Goal: Task Accomplishment & Management: Complete application form

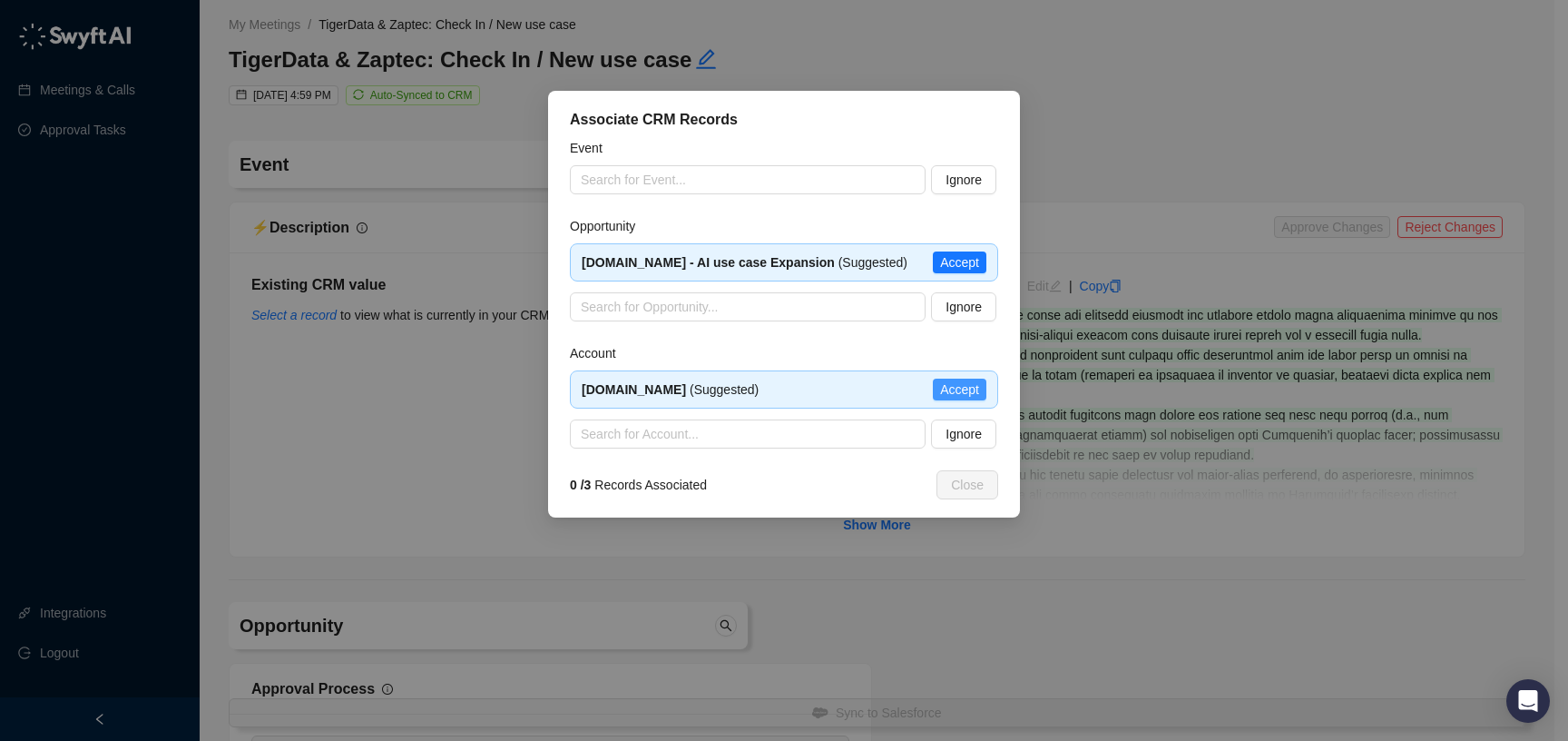
click at [942, 386] on span "Accept" at bounding box center [959, 389] width 39 height 20
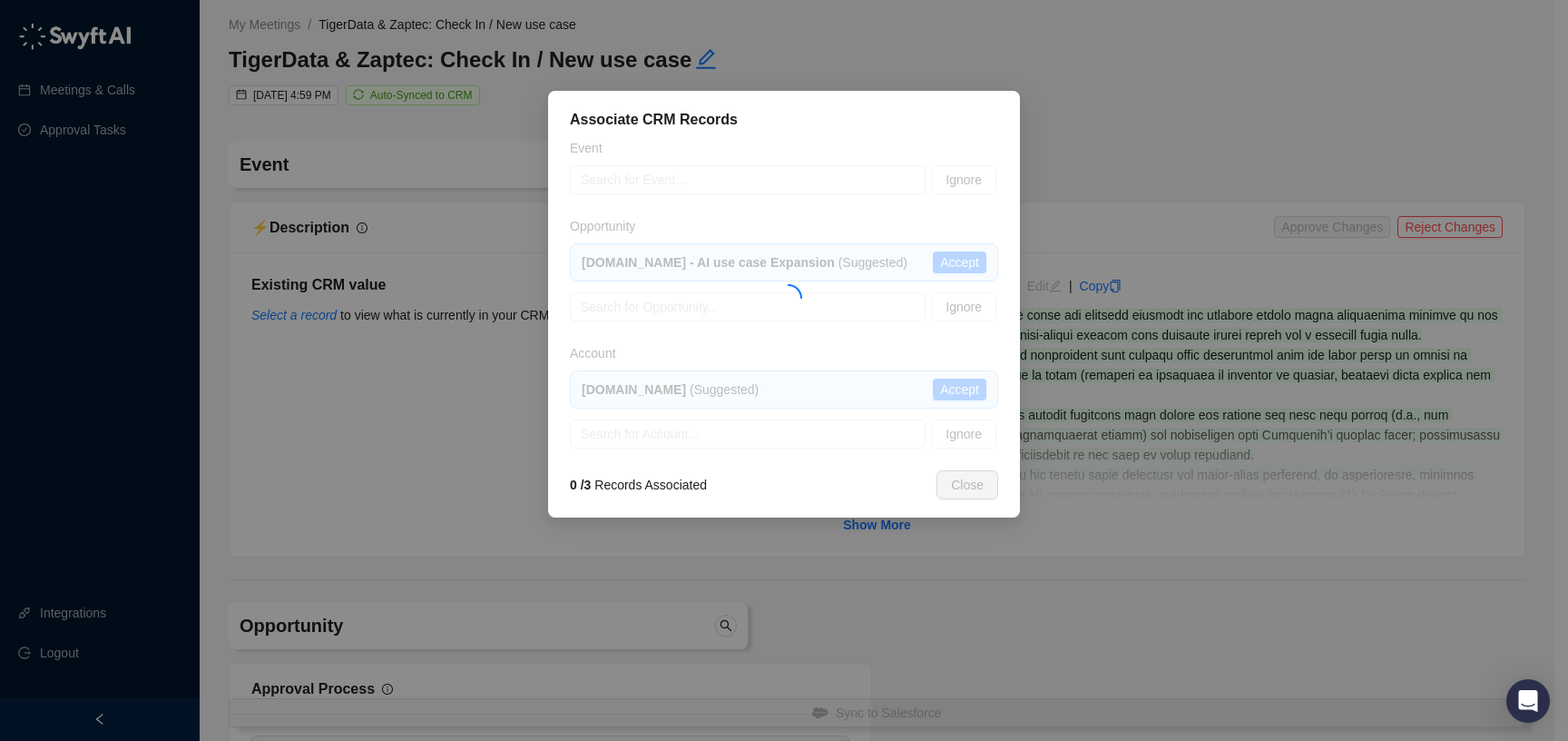
type textarea "**********"
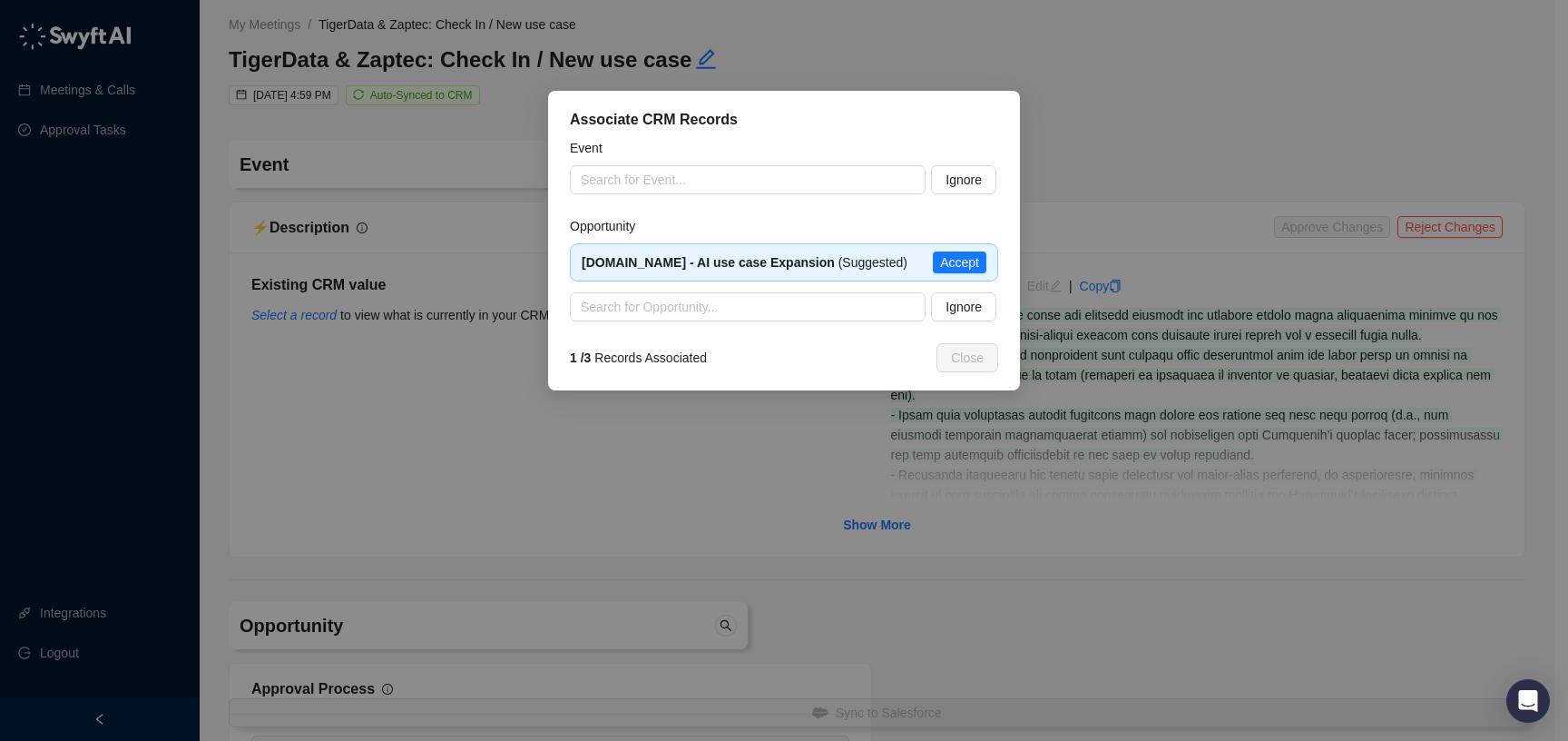
click at [690, 307] on input "search" at bounding box center [741, 306] width 323 height 27
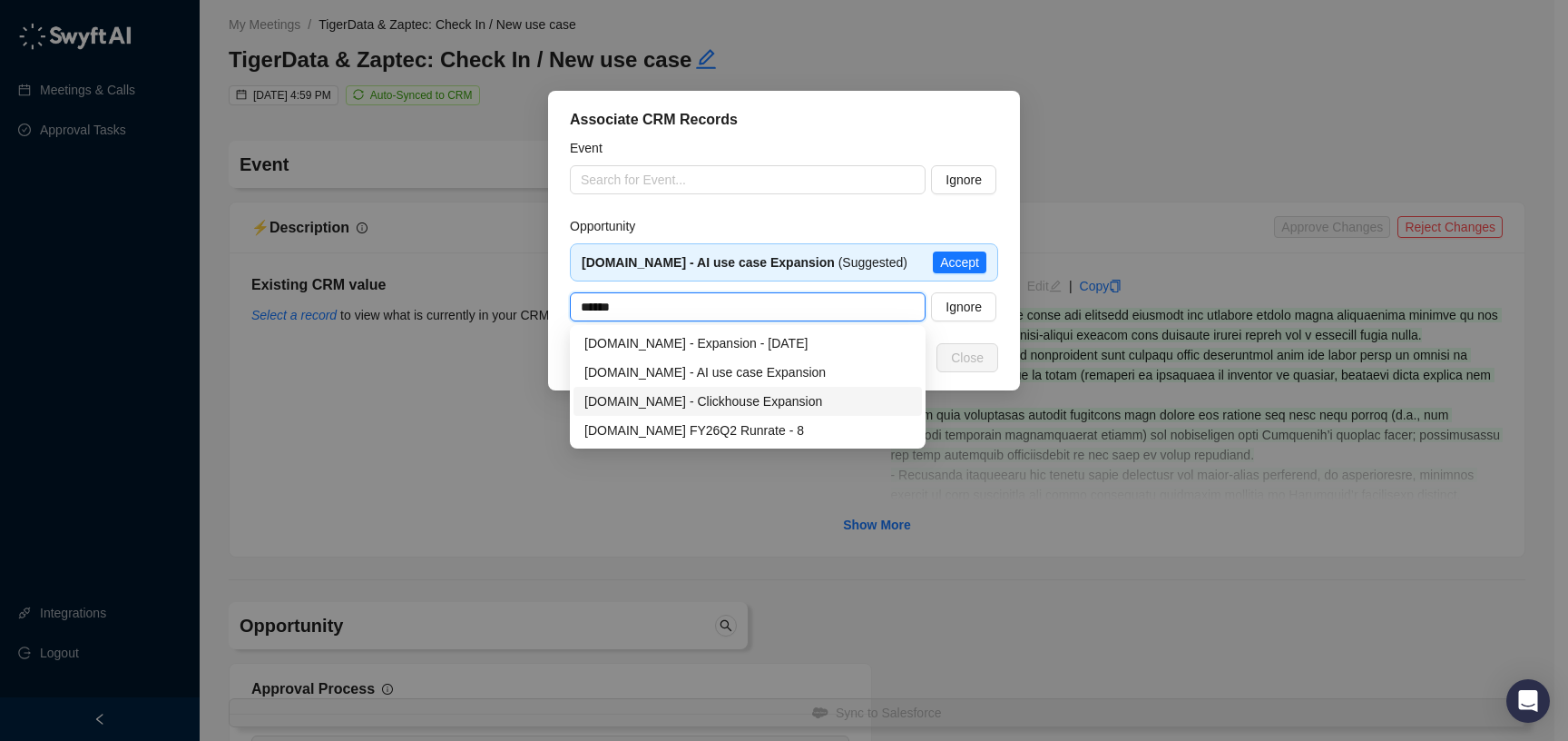
click at [731, 403] on div "[DOMAIN_NAME] - Clickhouse Expansion" at bounding box center [747, 400] width 326 height 20
type input "**********"
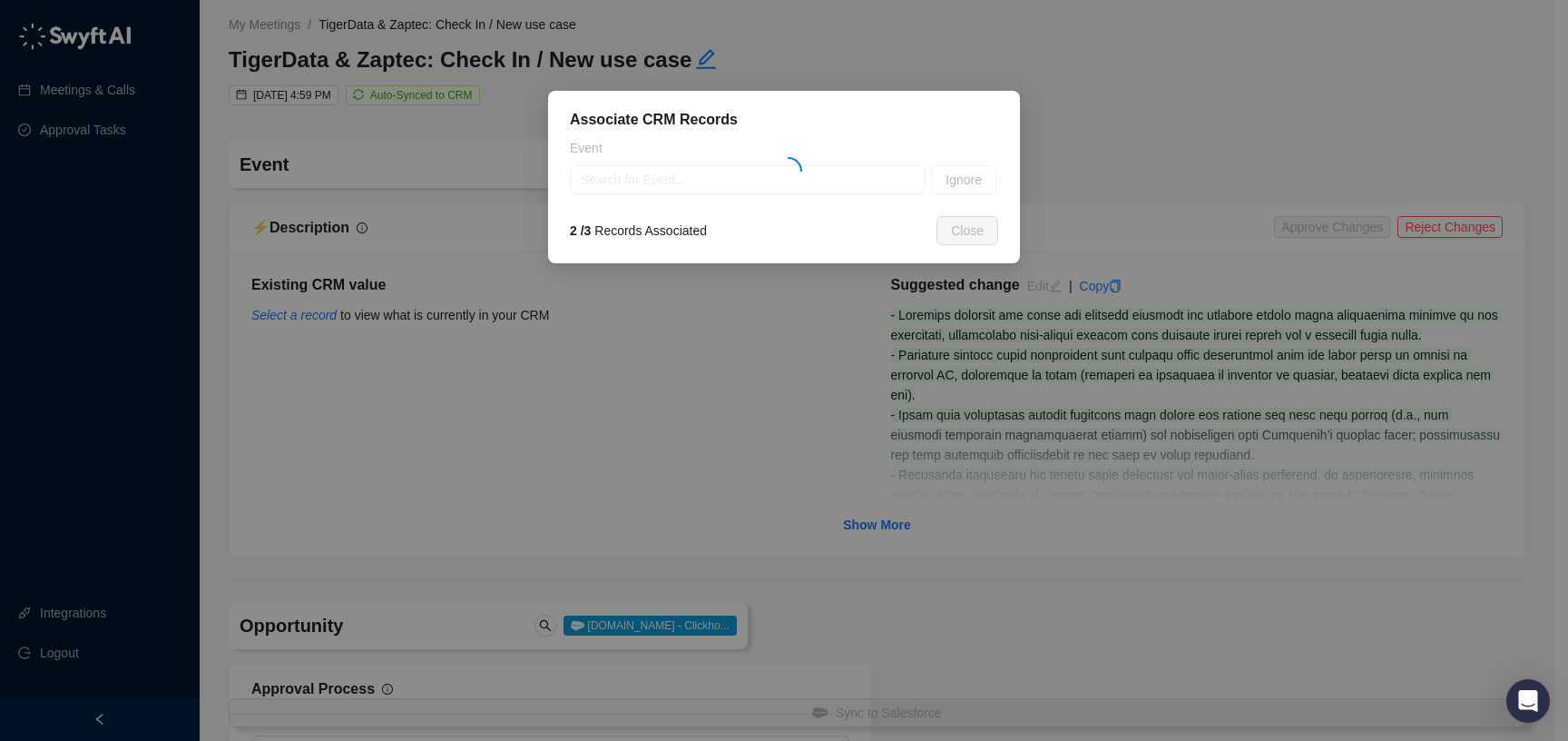
type textarea "**********"
type input "**********"
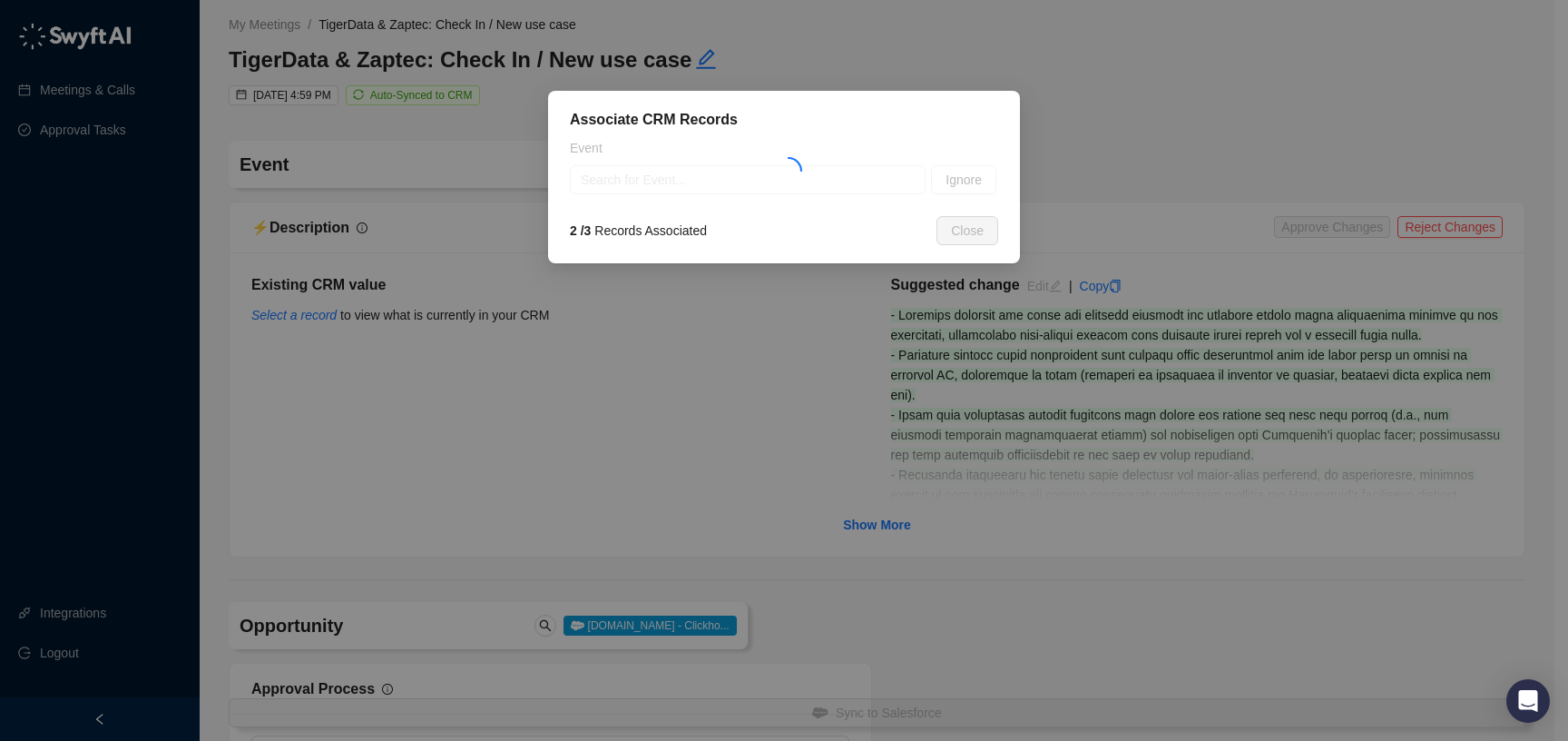
type textarea "**********"
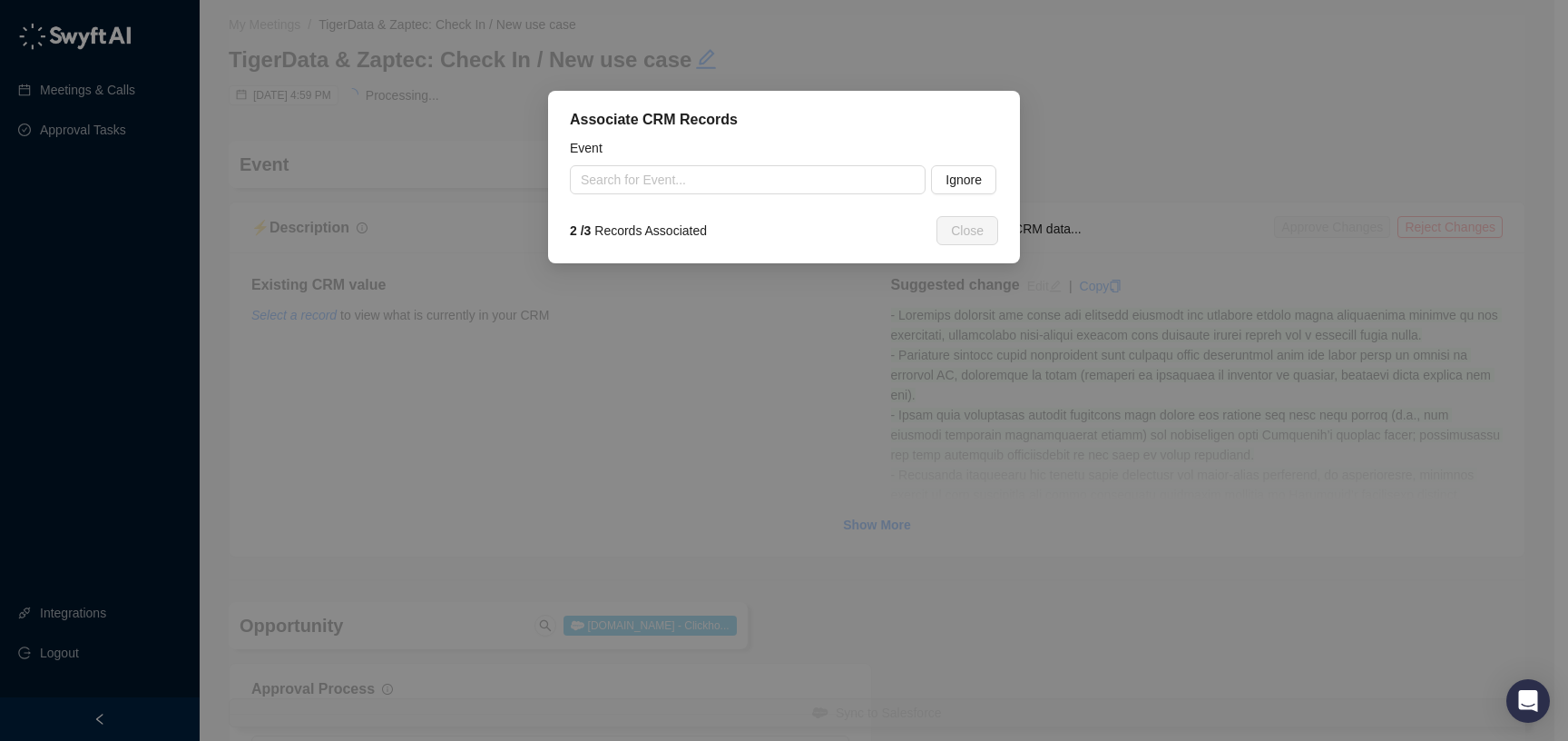
click at [856, 196] on div "Associate CRM Records Event Search for Event... Ignore 2 / 3 Records Associated…" at bounding box center [784, 177] width 472 height 172
click at [858, 188] on input "search" at bounding box center [741, 180] width 323 height 27
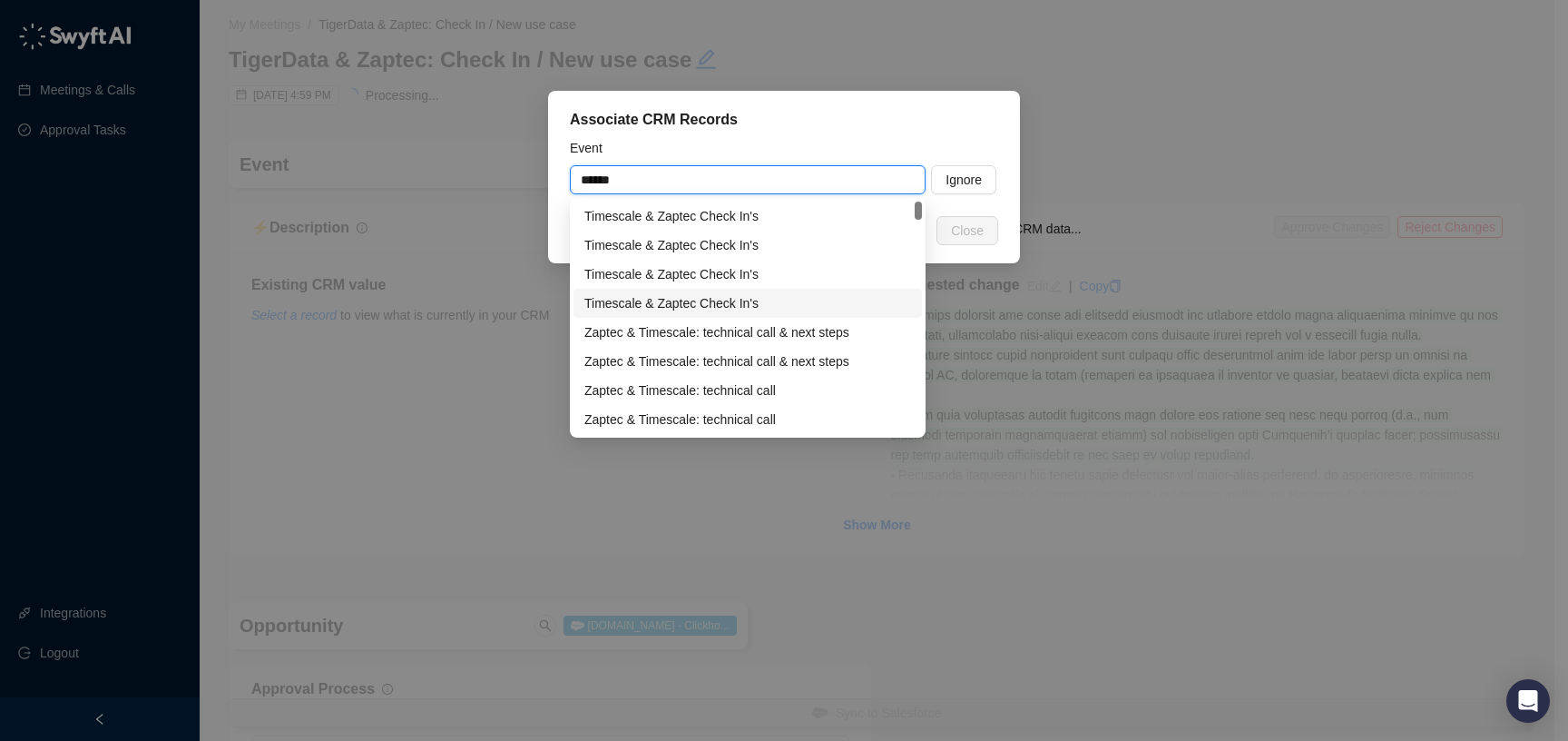
click at [817, 296] on div "Timescale & Zaptec Check In's" at bounding box center [747, 302] width 326 height 20
type input "**********"
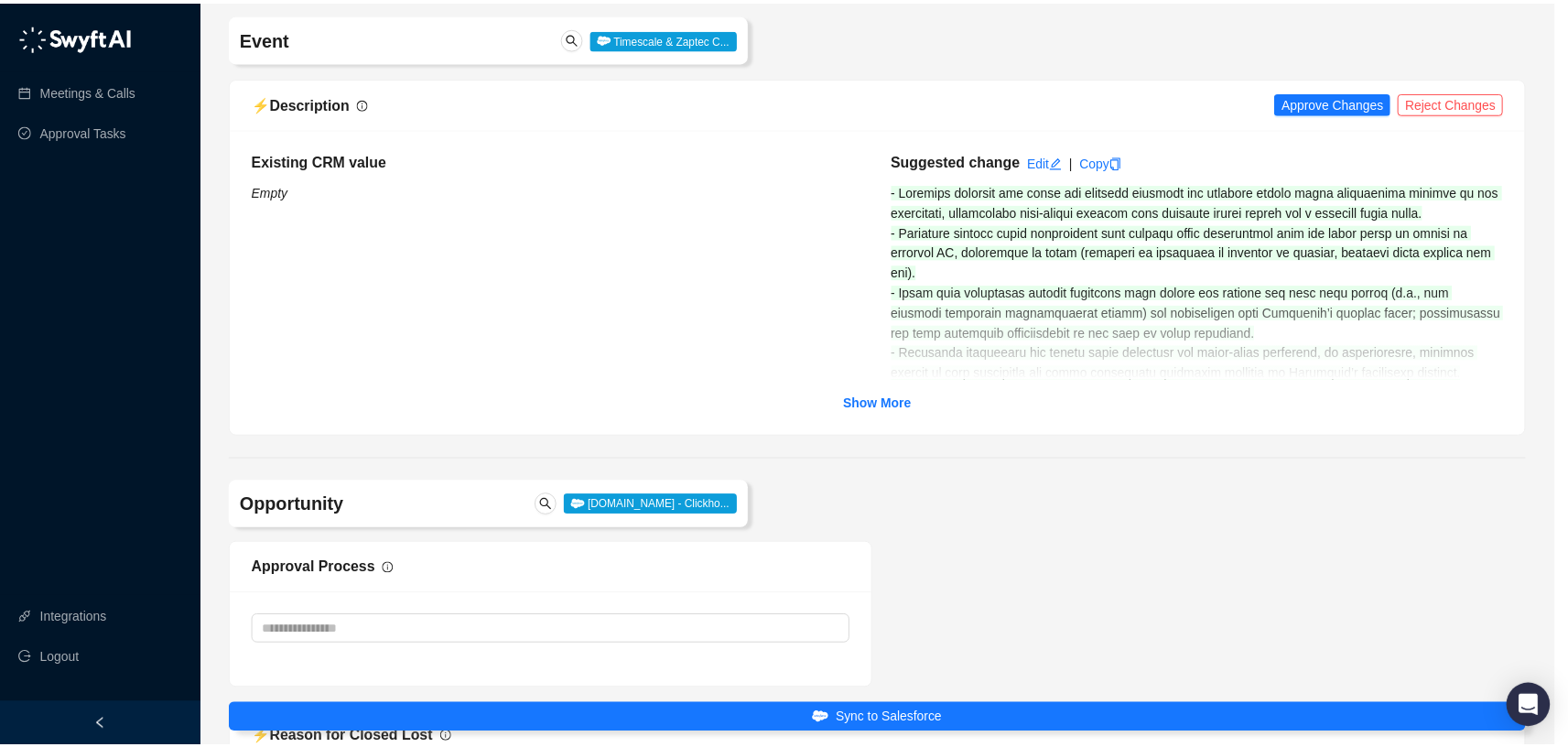
scroll to position [135, 0]
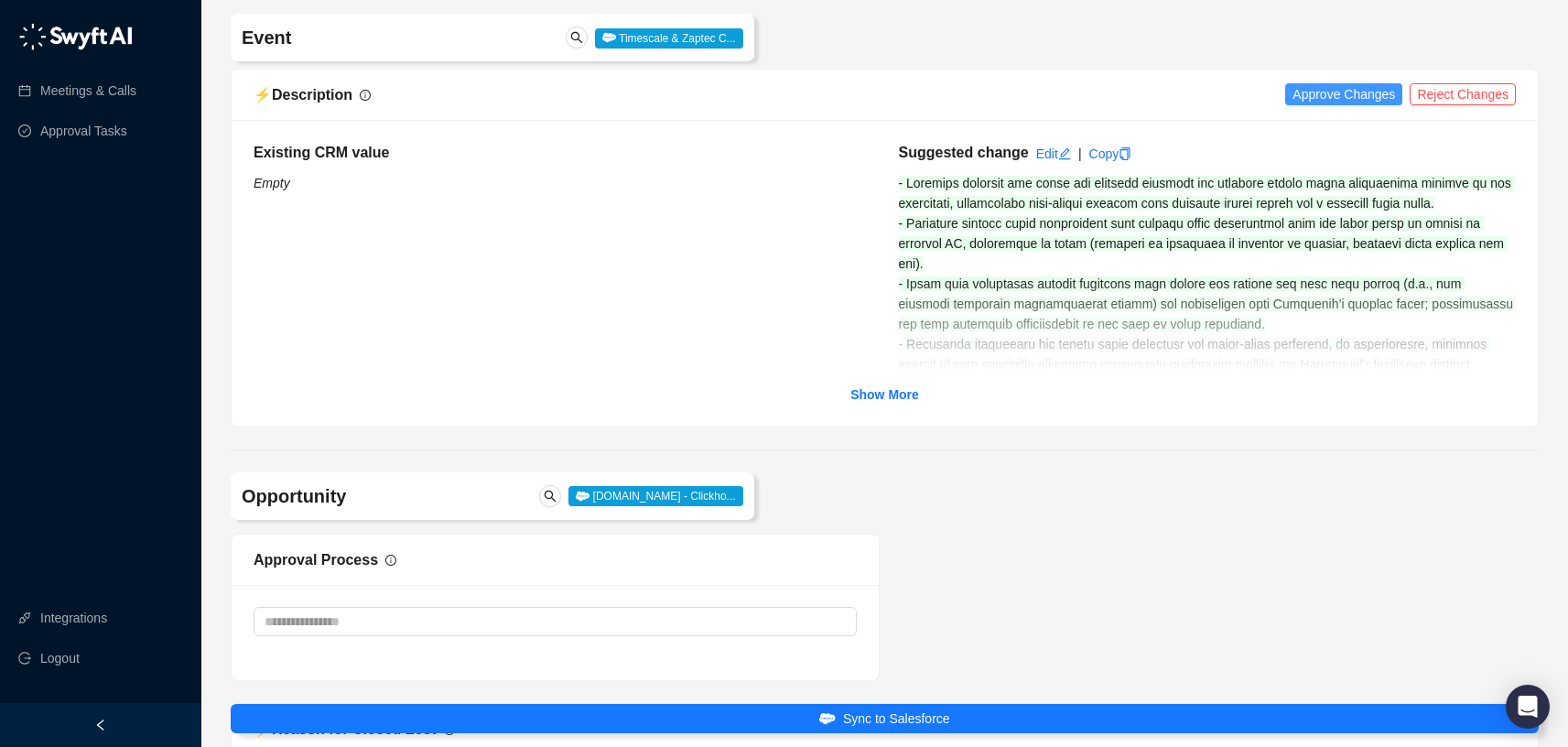
click at [1355, 95] on span "Approve Changes" at bounding box center [1343, 93] width 103 height 20
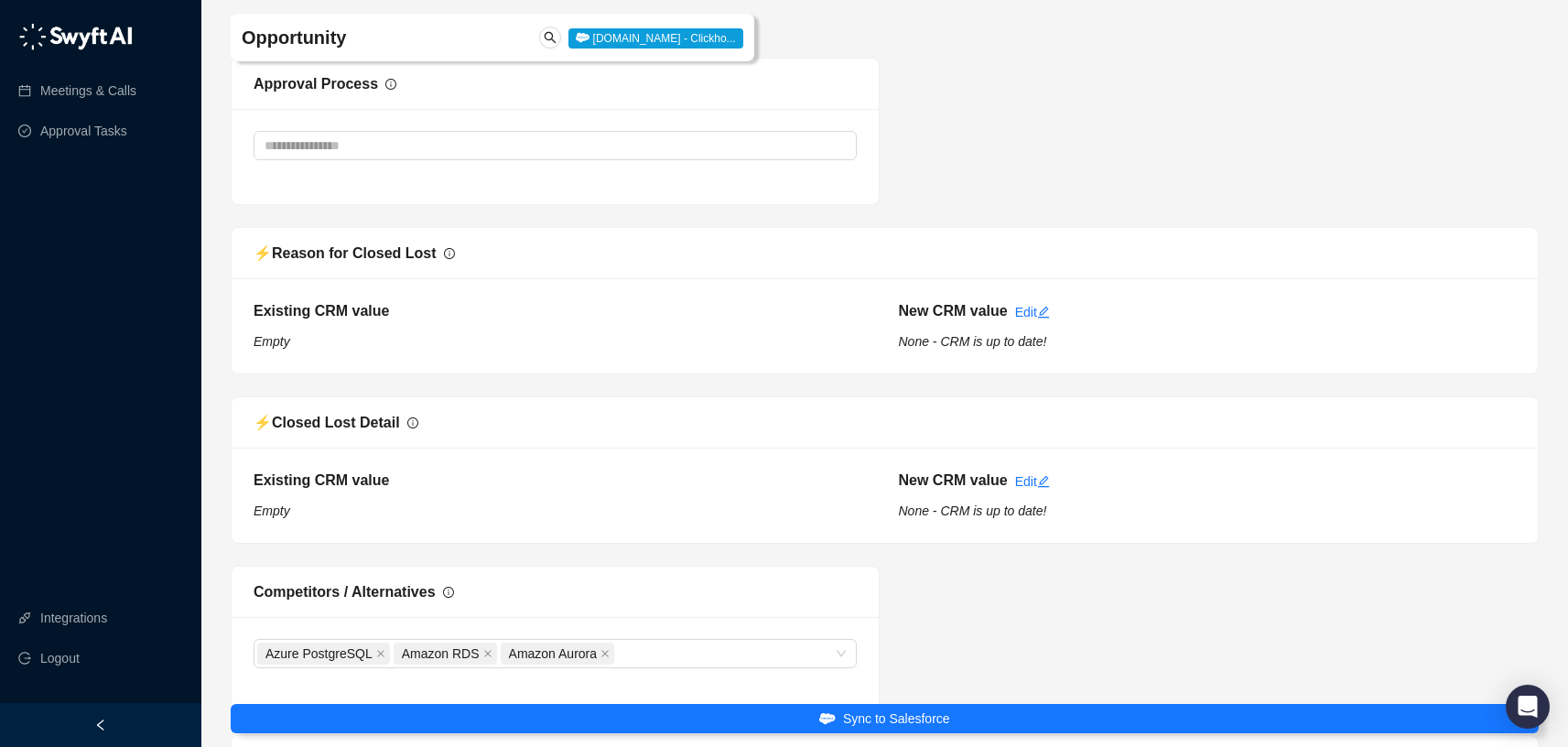
scroll to position [954, 0]
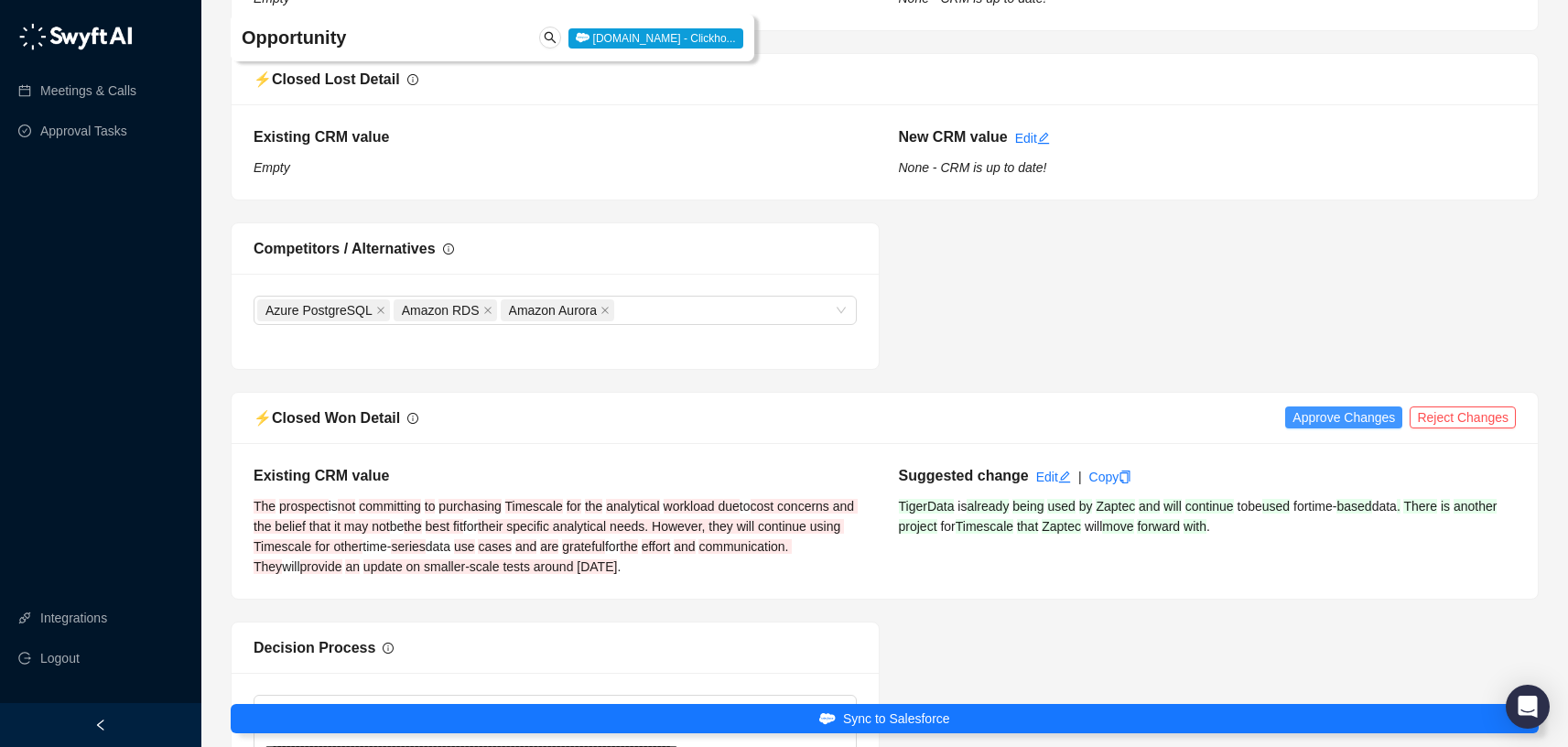
click at [1324, 418] on span "Approve Changes" at bounding box center [1343, 417] width 103 height 20
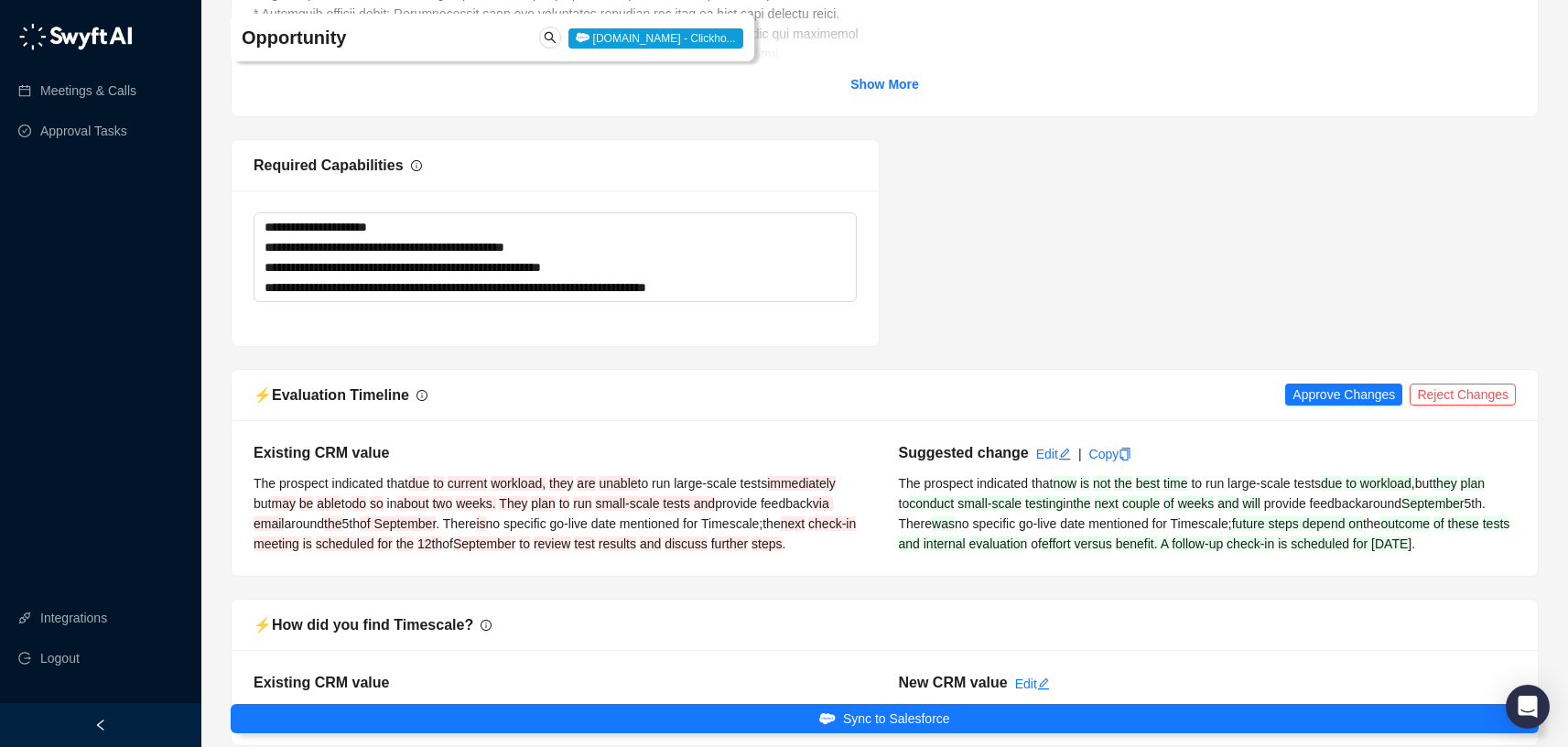
scroll to position [2427, 0]
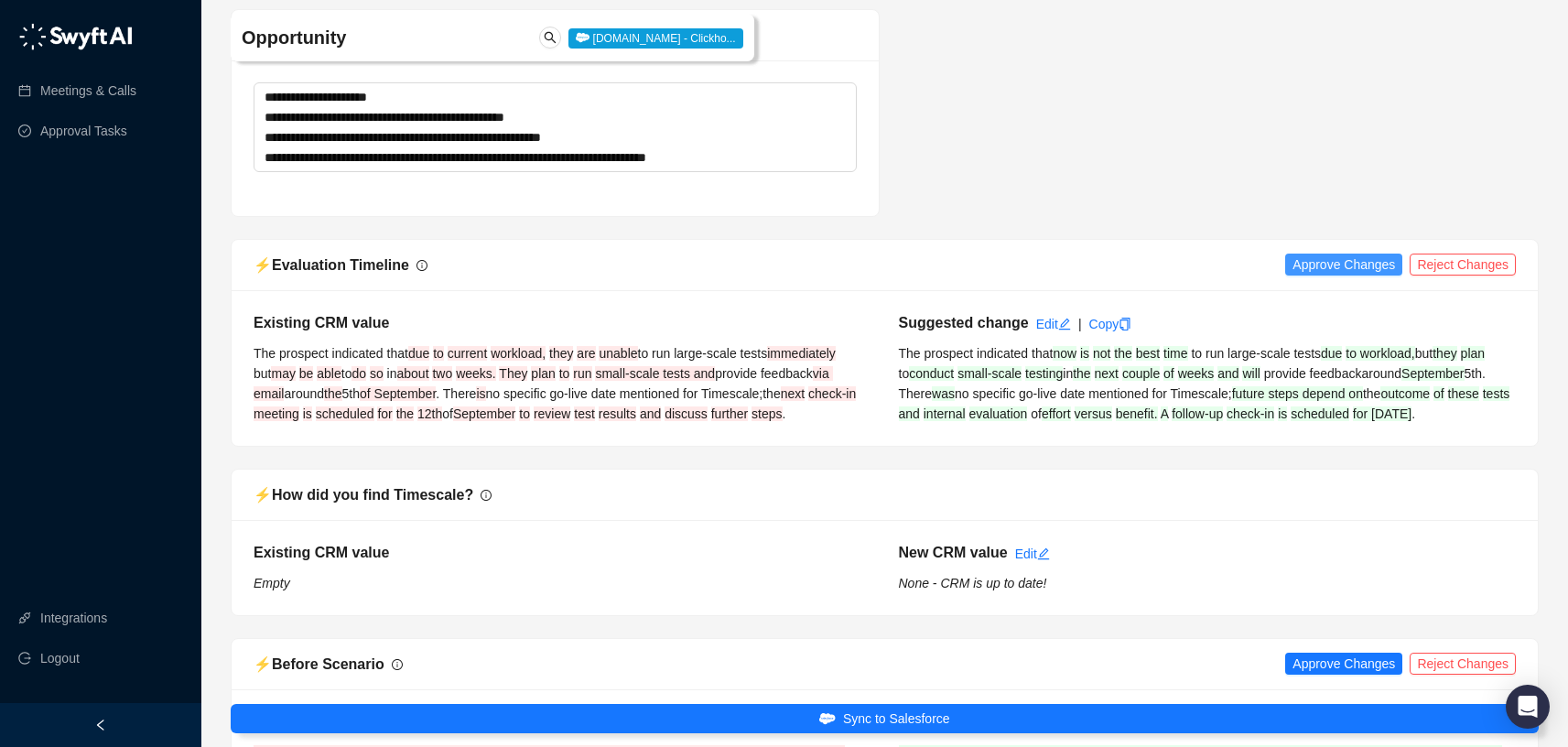
click at [1317, 267] on span "Approve Changes" at bounding box center [1343, 264] width 103 height 20
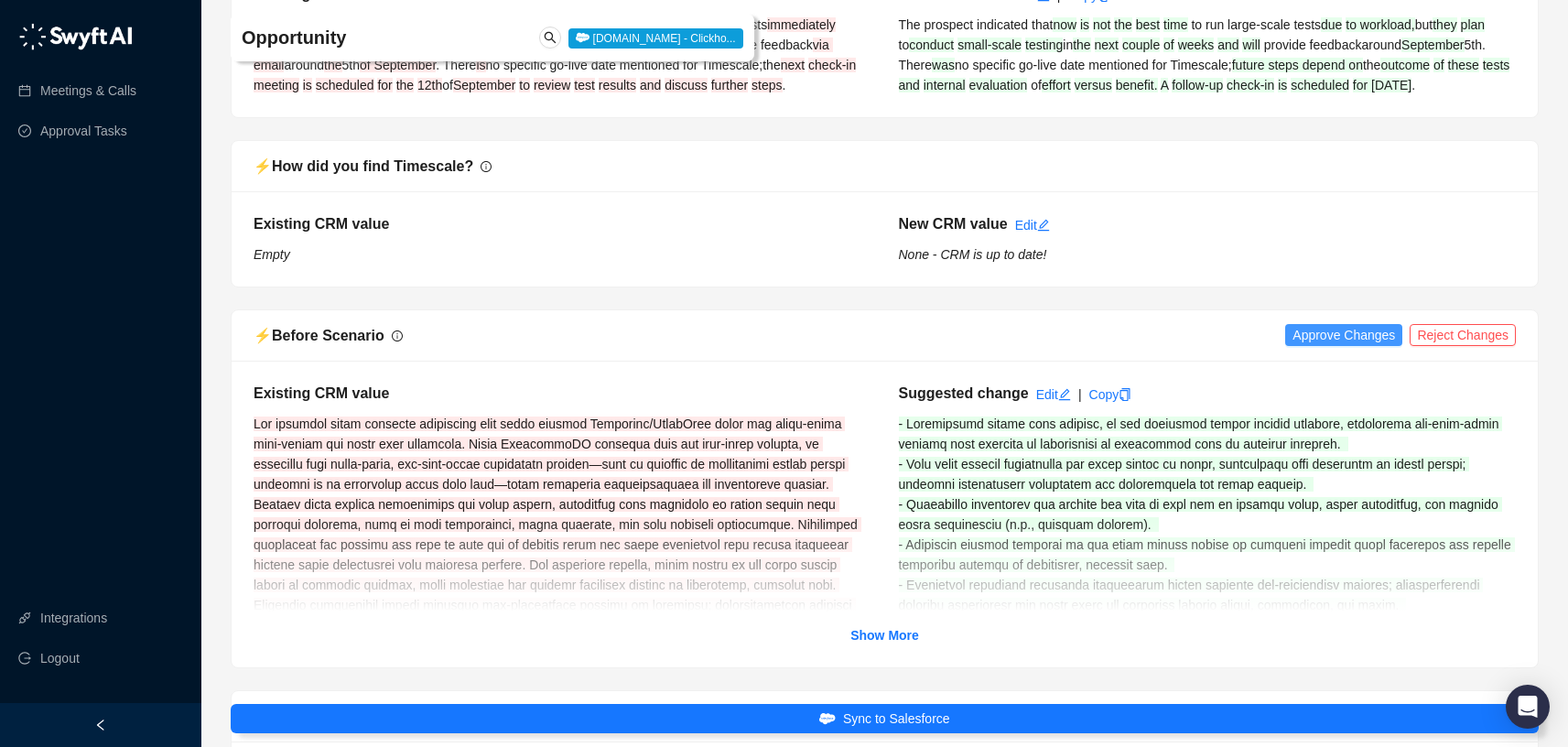
click at [1355, 345] on span "Approve Changes" at bounding box center [1343, 335] width 103 height 20
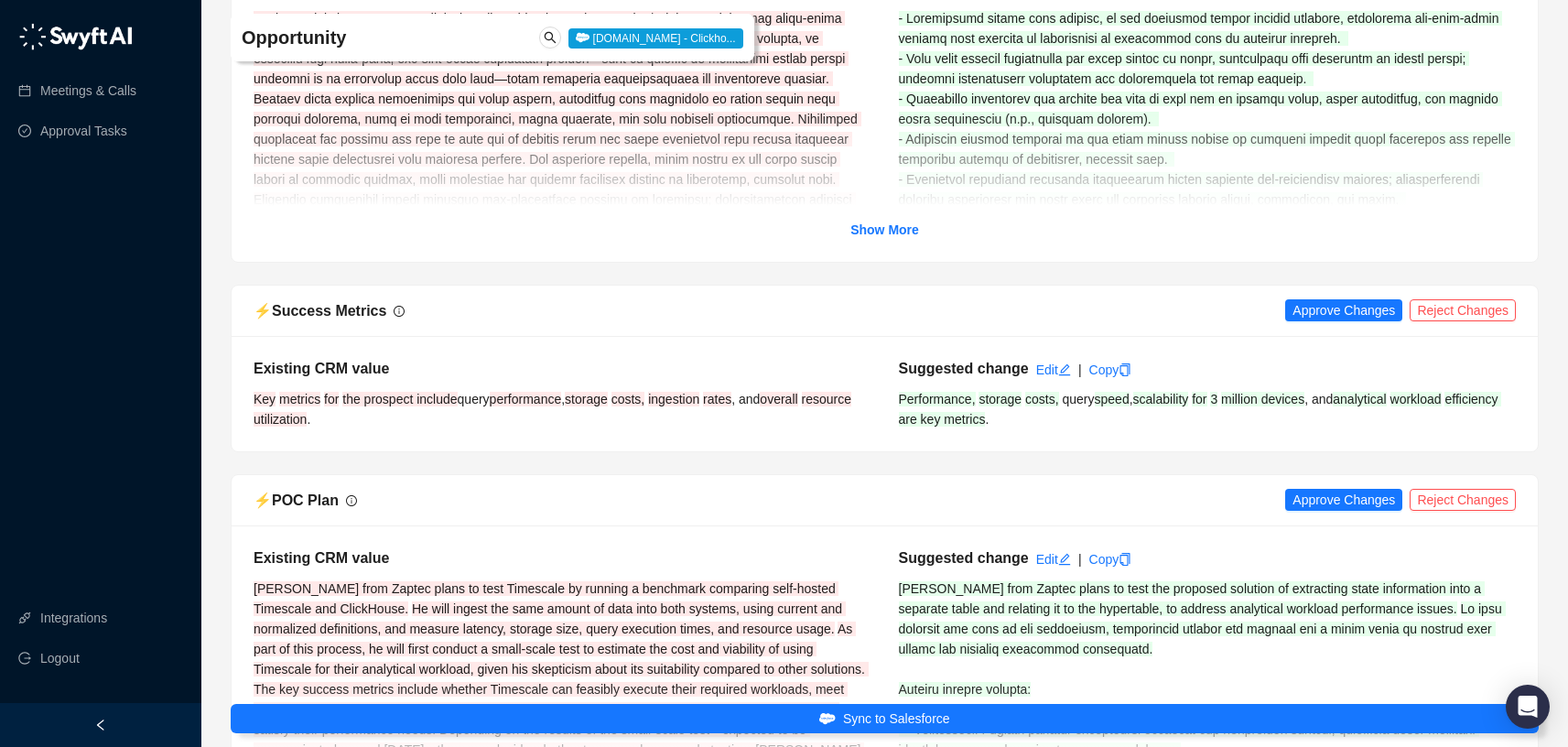
scroll to position [3264, 0]
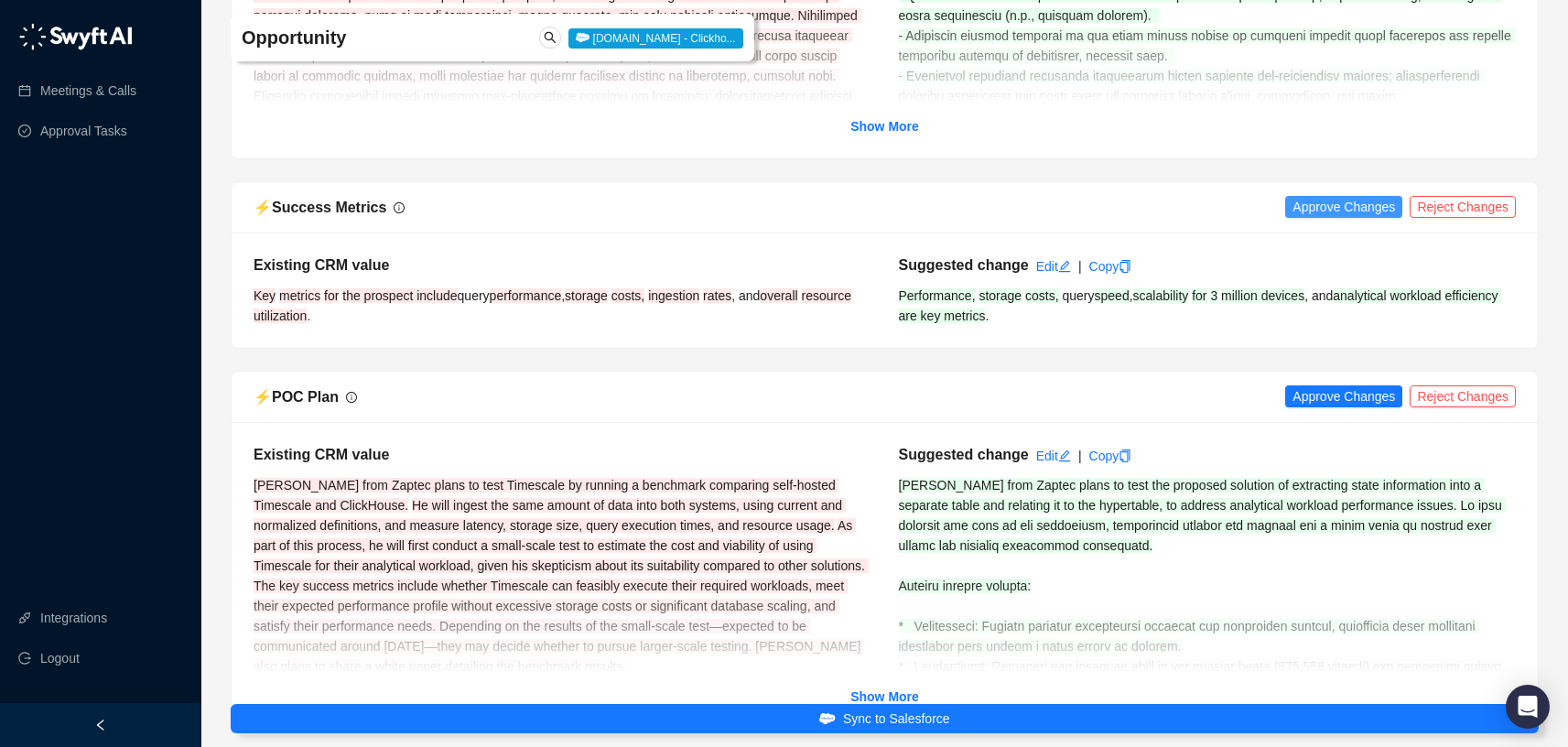
click at [1332, 217] on span "Approve Changes" at bounding box center [1343, 207] width 103 height 20
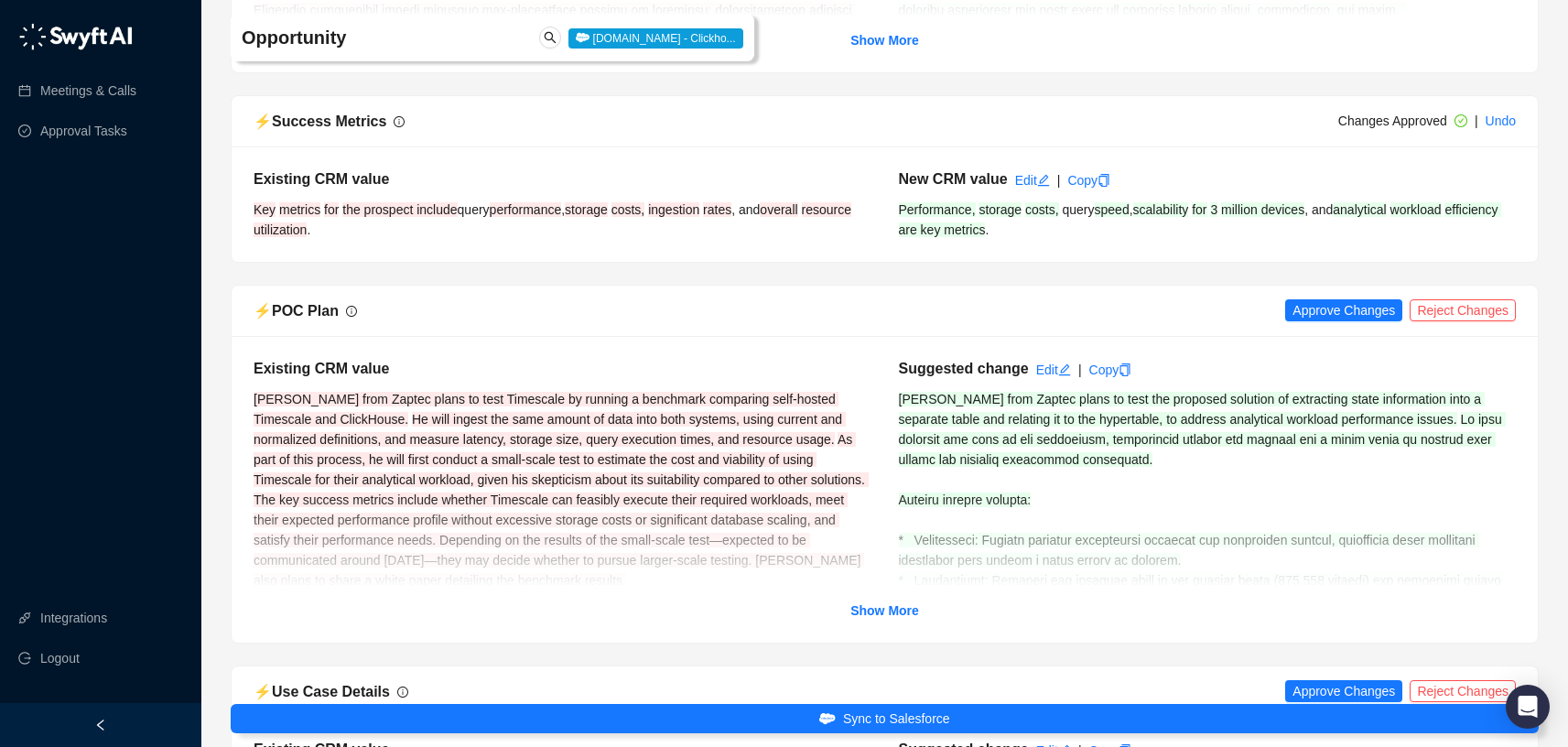
scroll to position [3426, 0]
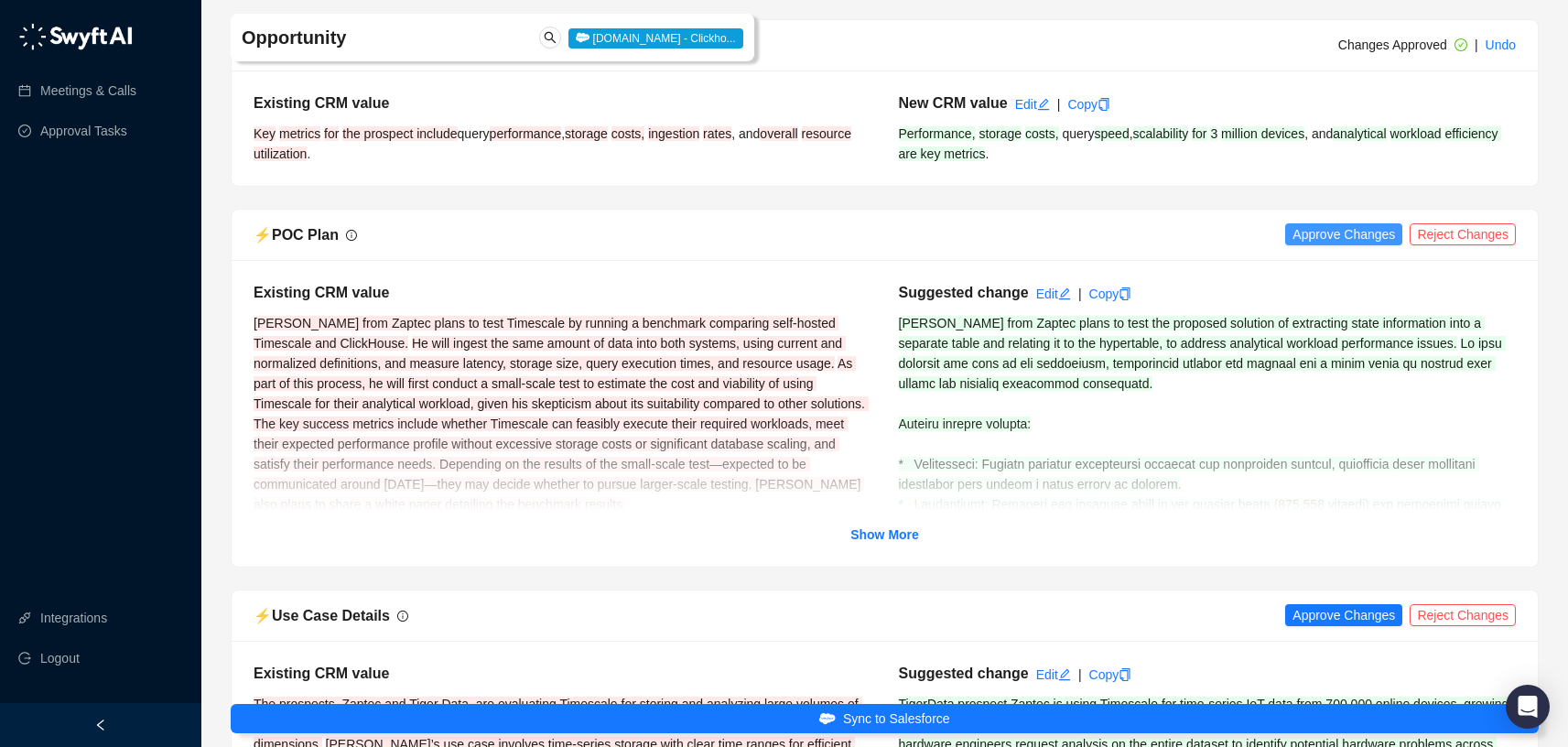
click at [1353, 244] on span "Approve Changes" at bounding box center [1343, 234] width 103 height 20
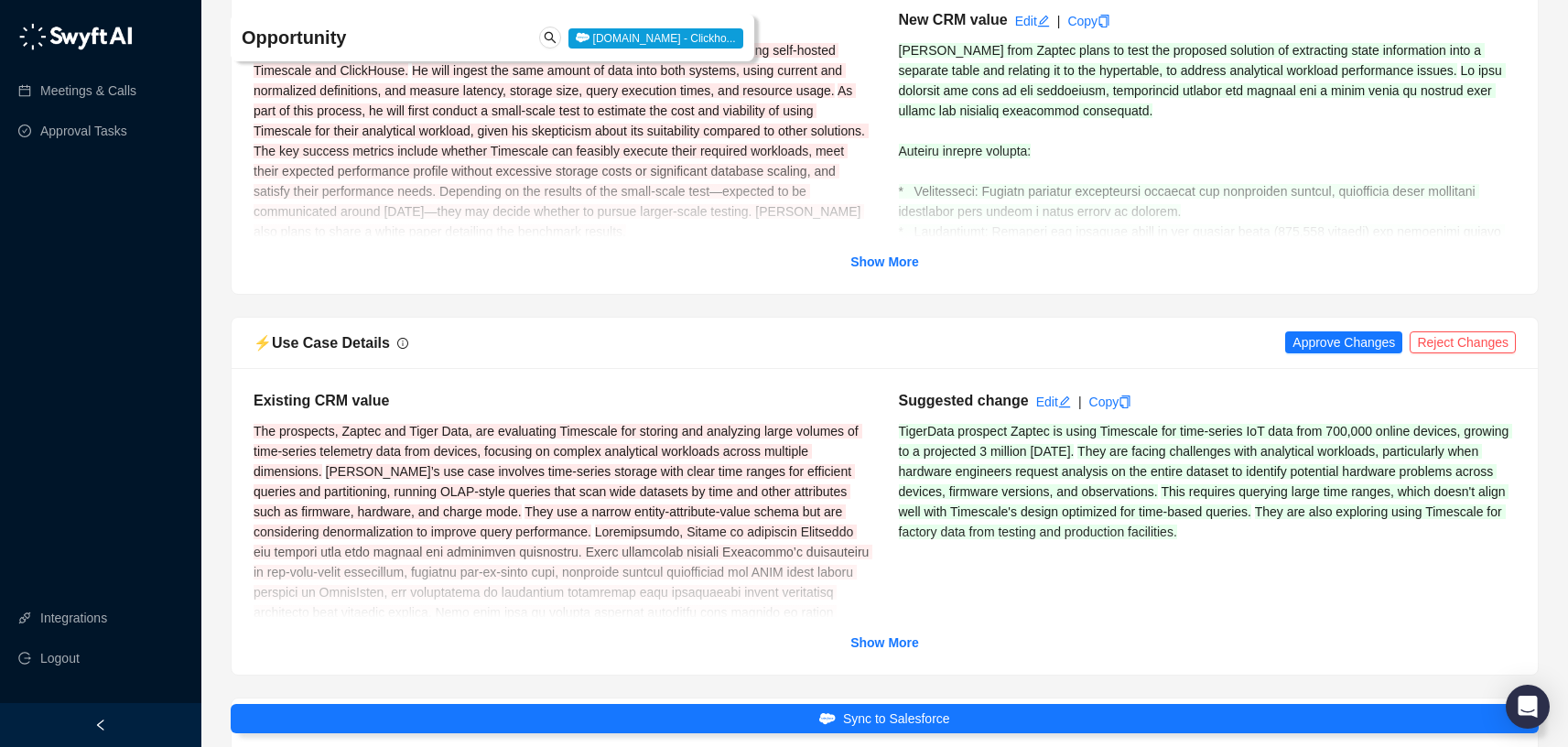
scroll to position [3789, 0]
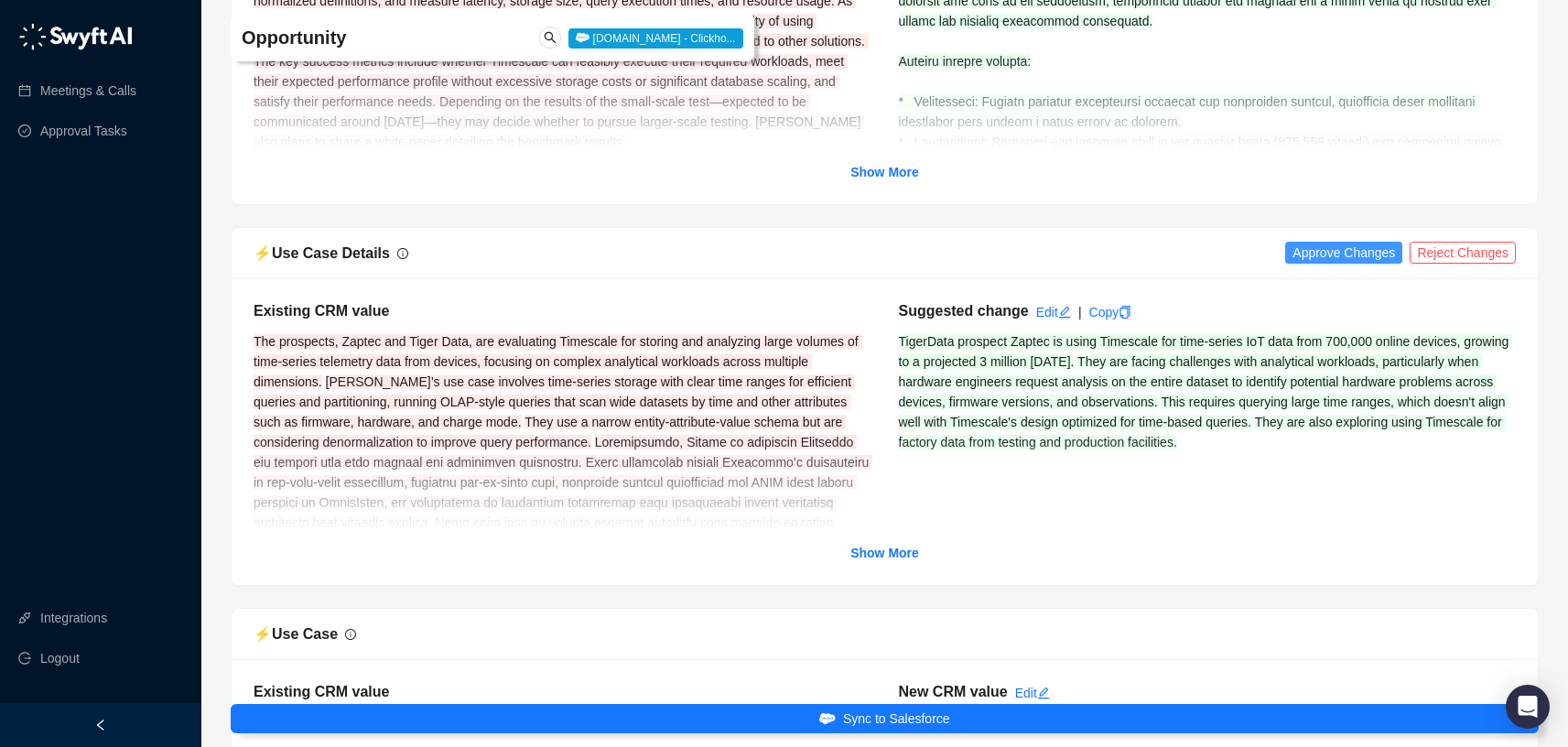
click at [1370, 263] on span "Approve Changes" at bounding box center [1343, 252] width 103 height 20
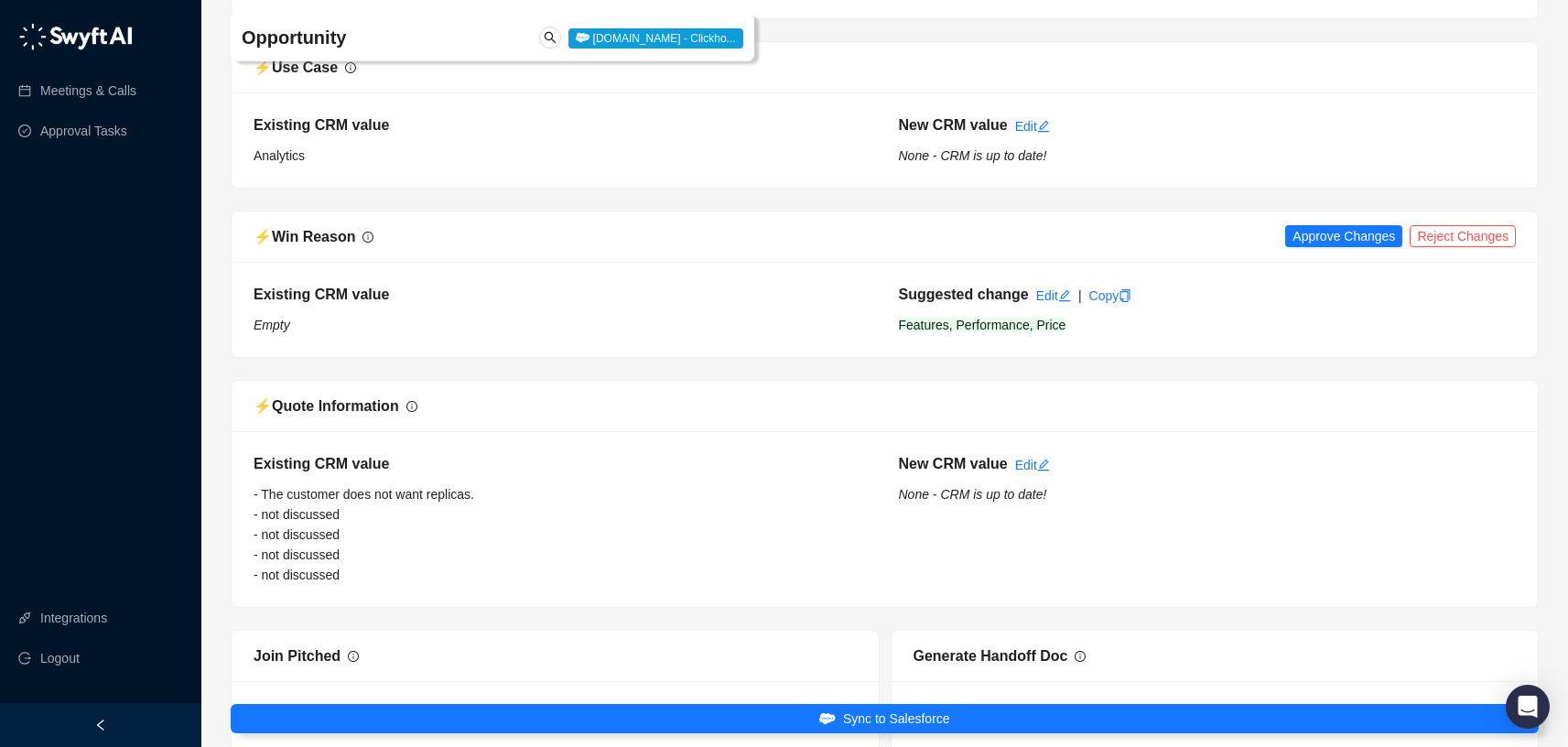
scroll to position [4503, 0]
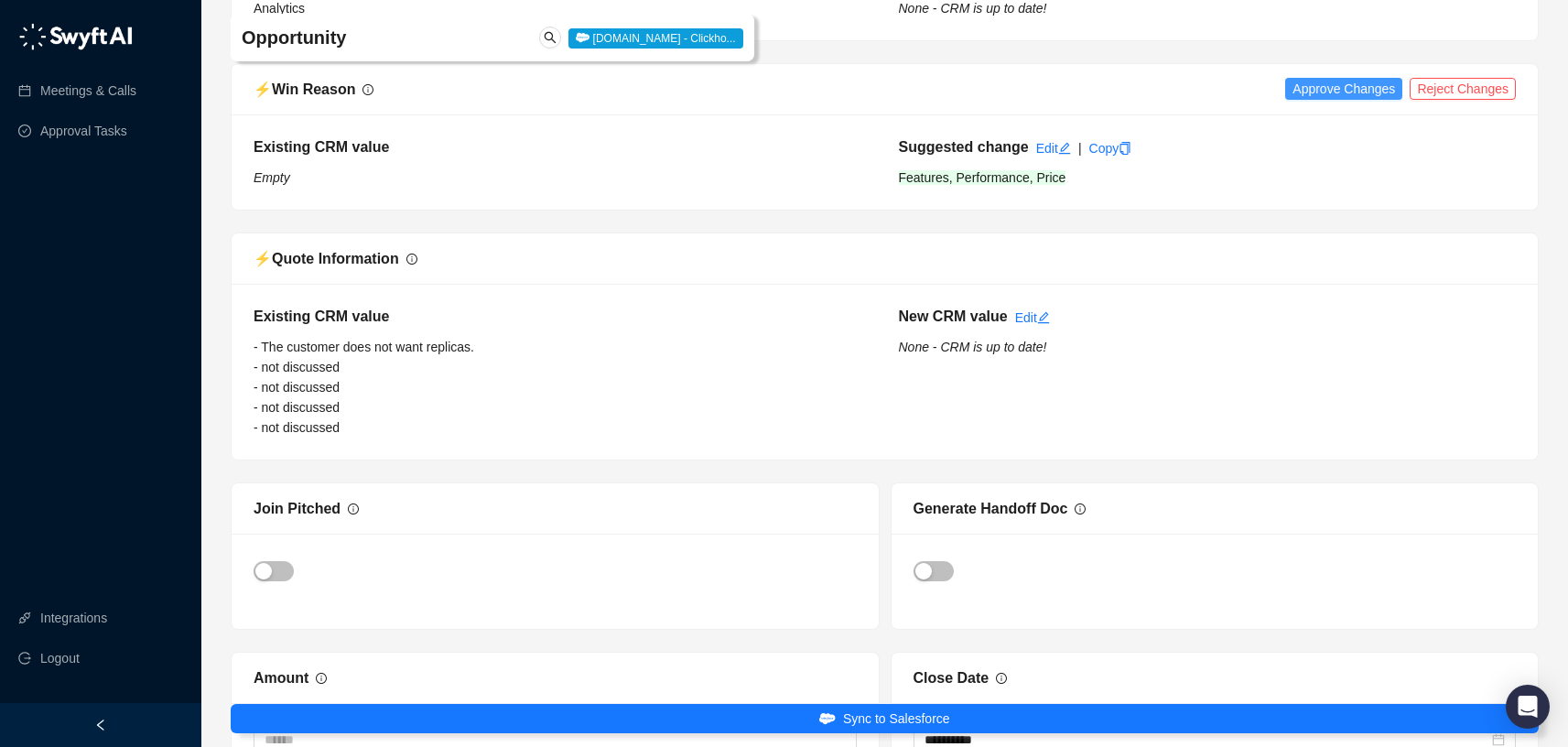
click at [1332, 99] on span "Approve Changes" at bounding box center [1343, 88] width 103 height 20
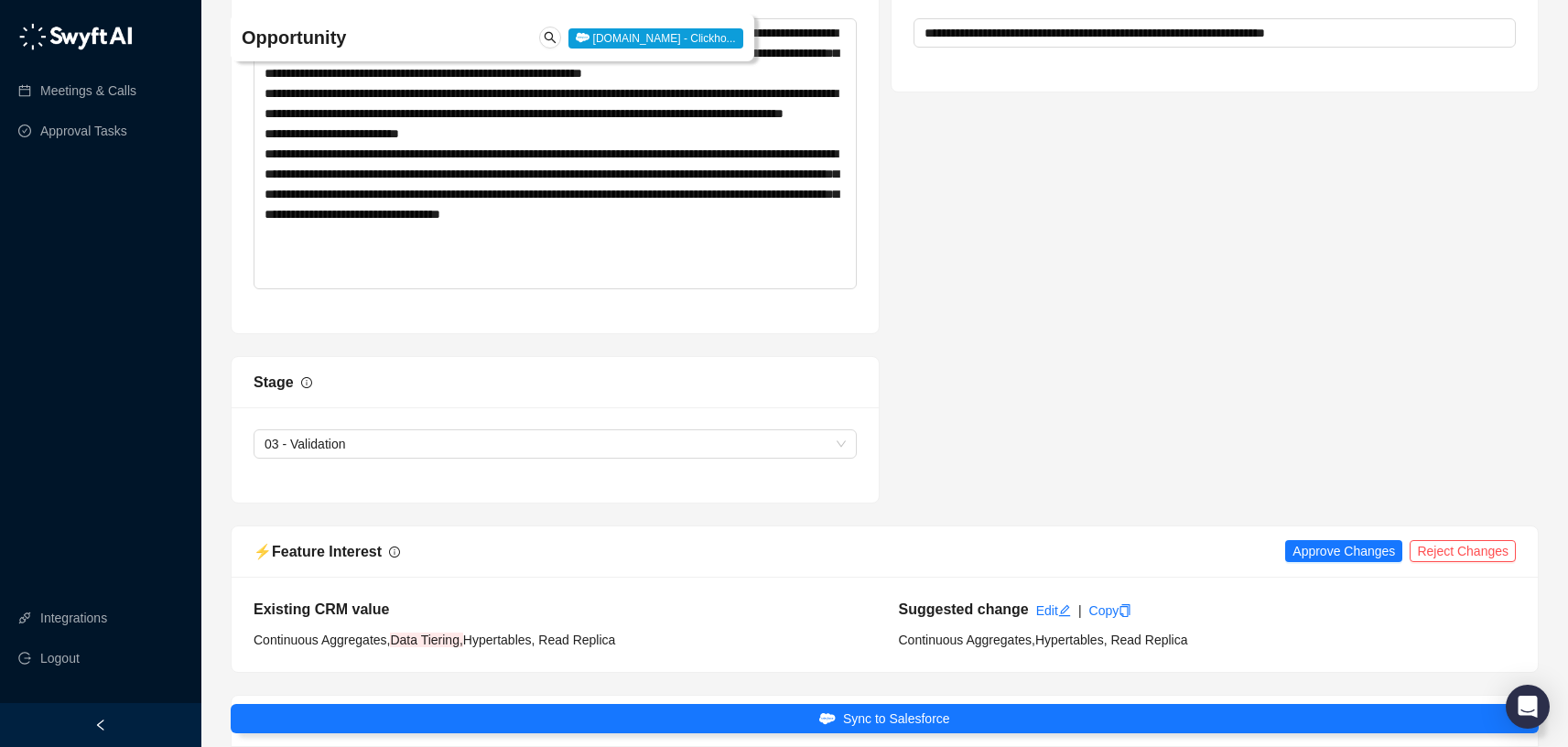
scroll to position [5645, 0]
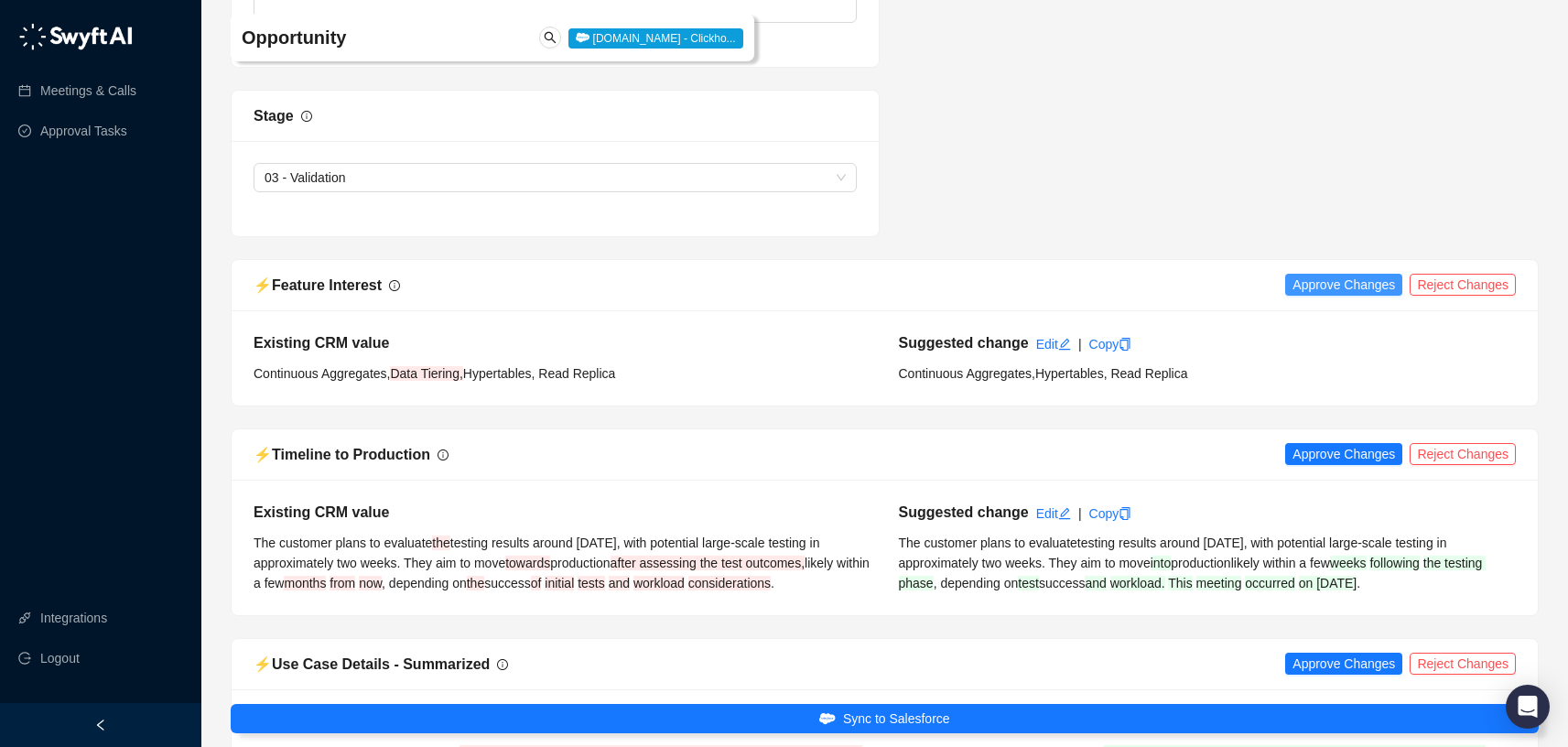
click at [1346, 294] on span "Approve Changes" at bounding box center [1343, 284] width 103 height 20
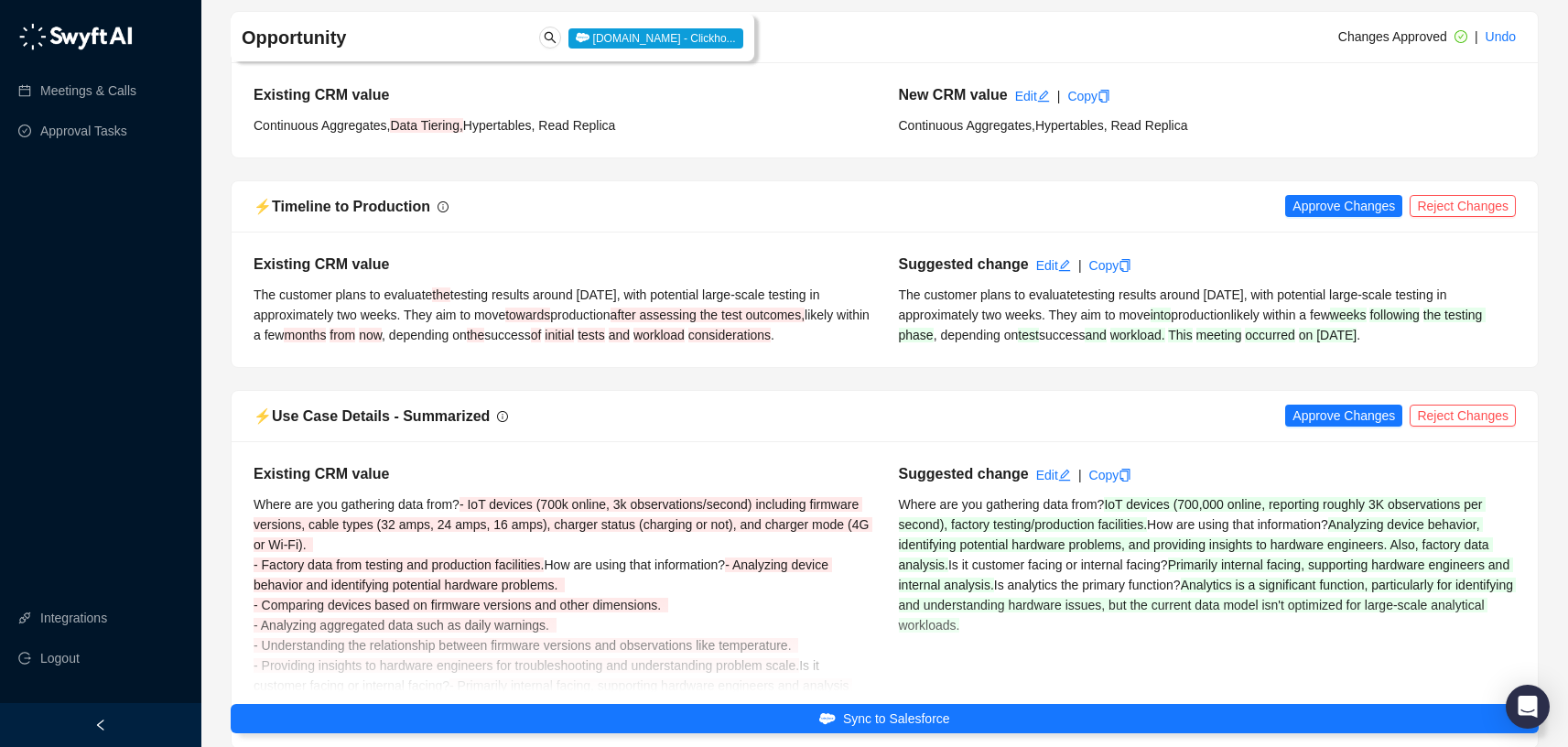
scroll to position [5898, 0]
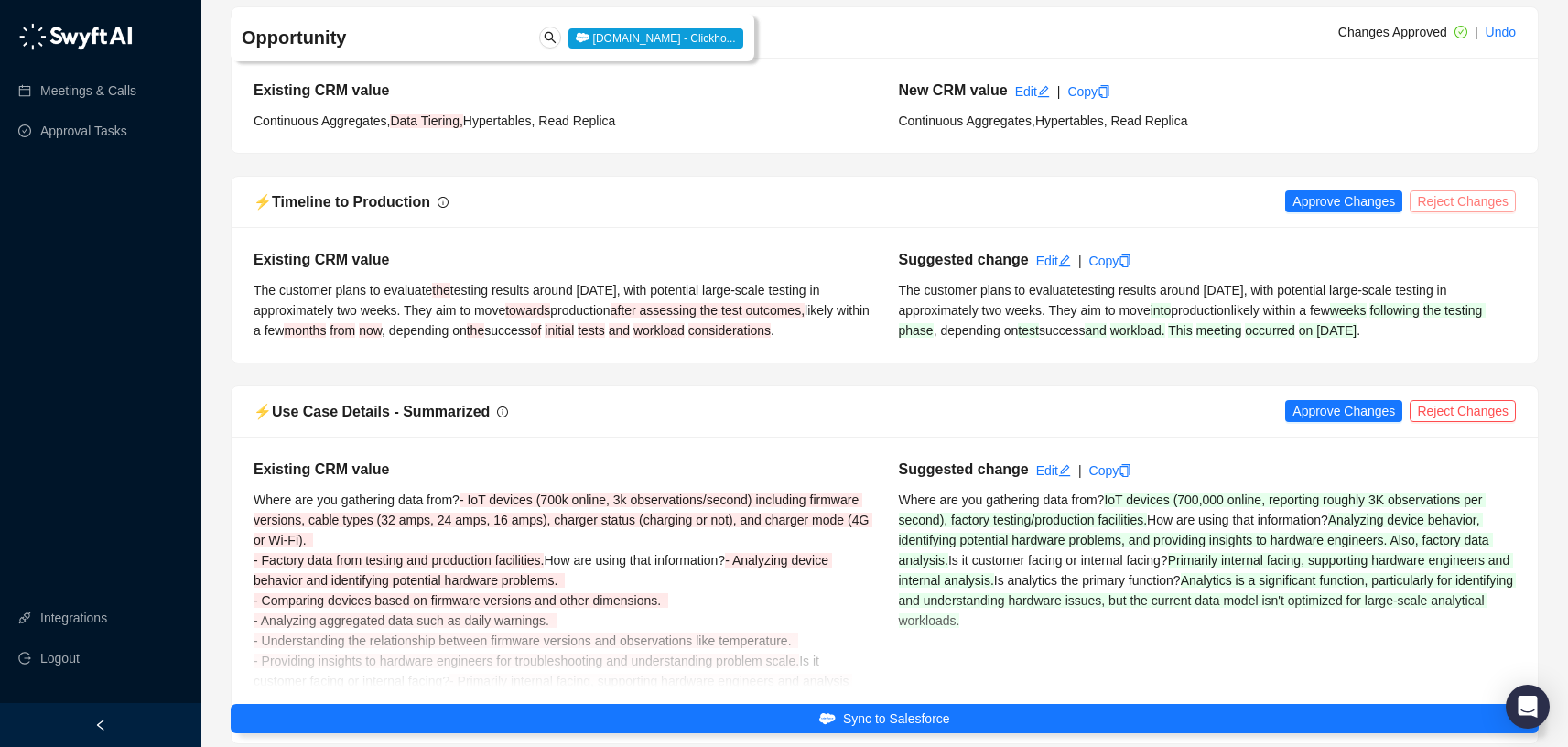
click at [1488, 211] on span "Reject Changes" at bounding box center [1462, 201] width 92 height 20
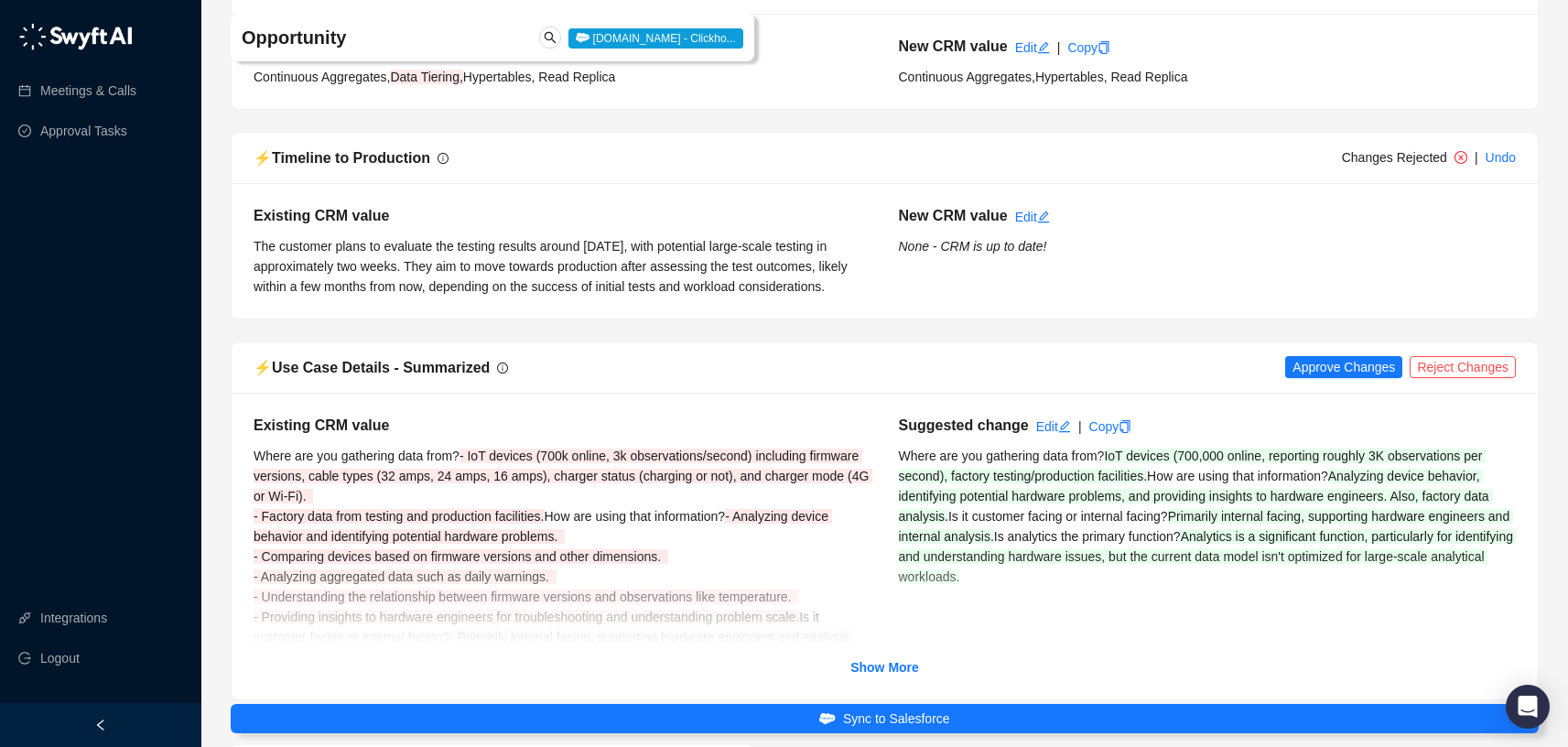
scroll to position [6238, 0]
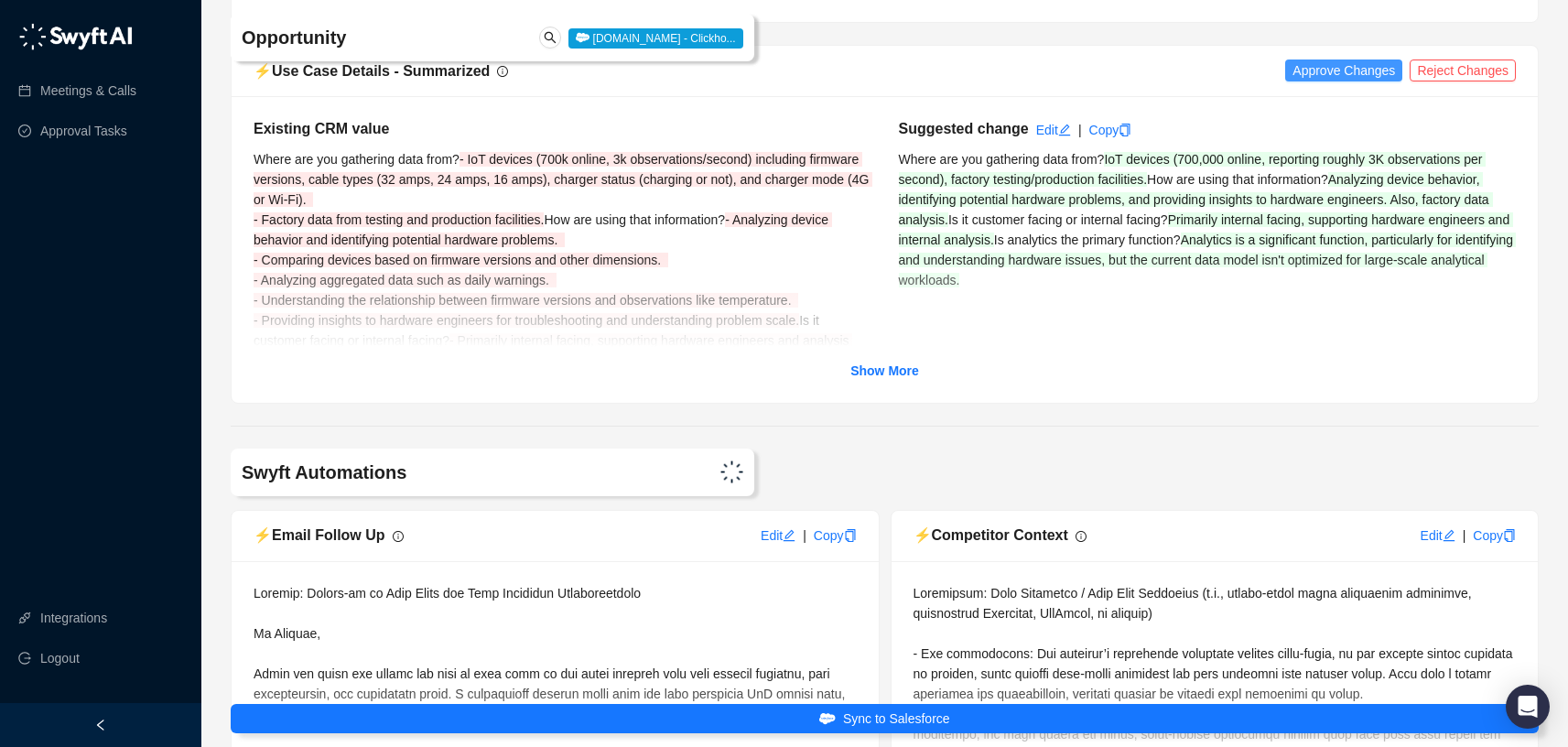
click at [1312, 80] on span "Approve Changes" at bounding box center [1343, 70] width 103 height 20
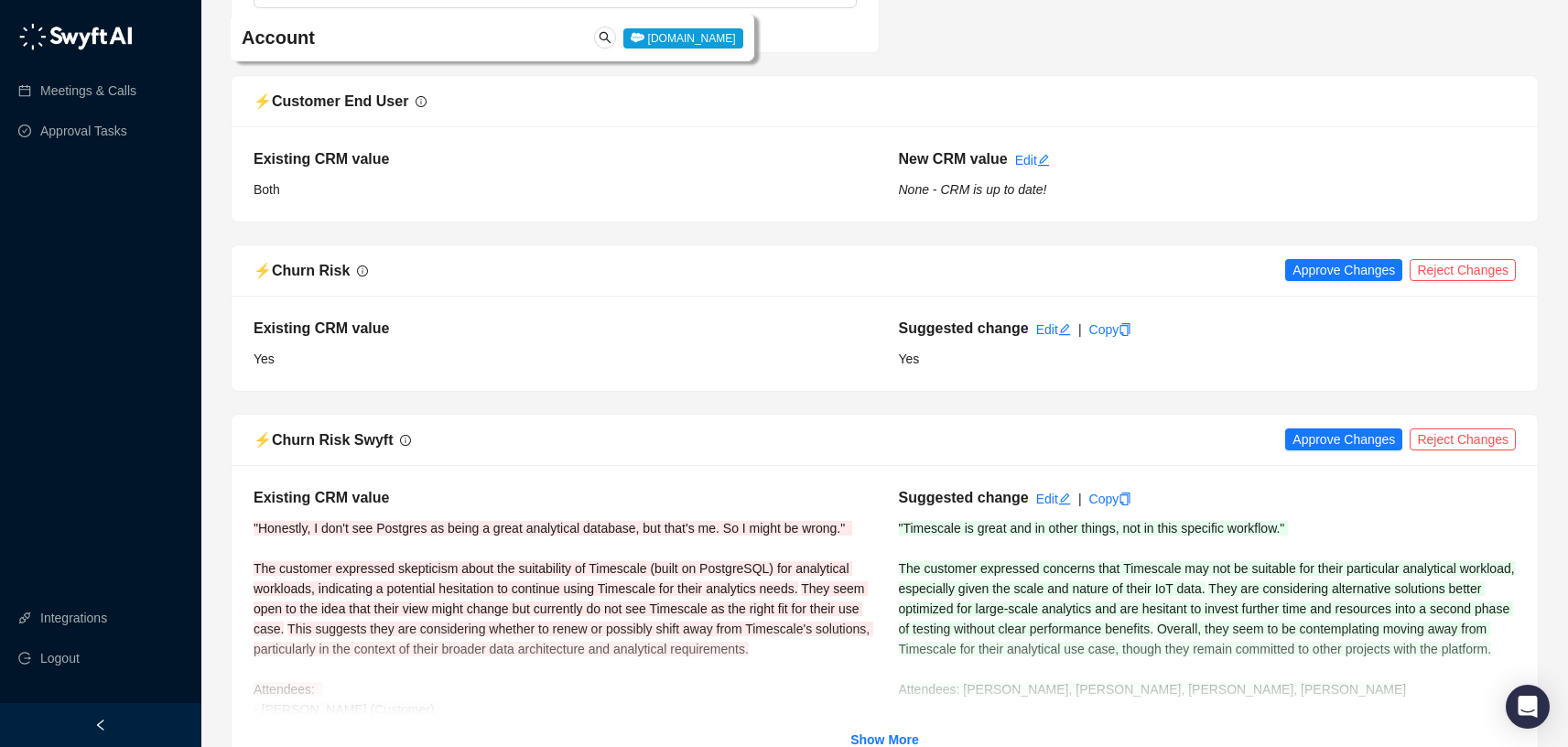
scroll to position [8102, 0]
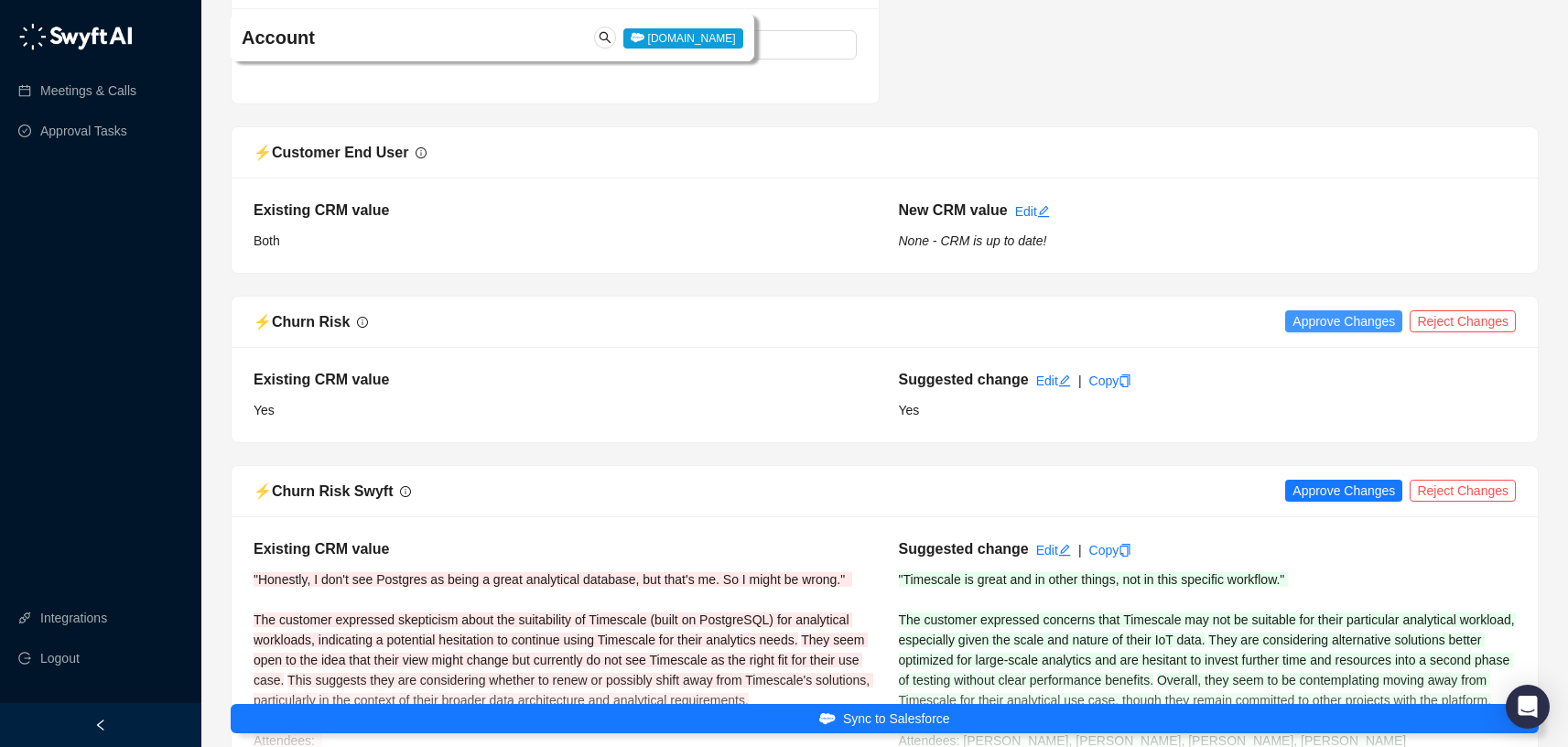
click at [1326, 331] on span "Approve Changes" at bounding box center [1343, 321] width 103 height 20
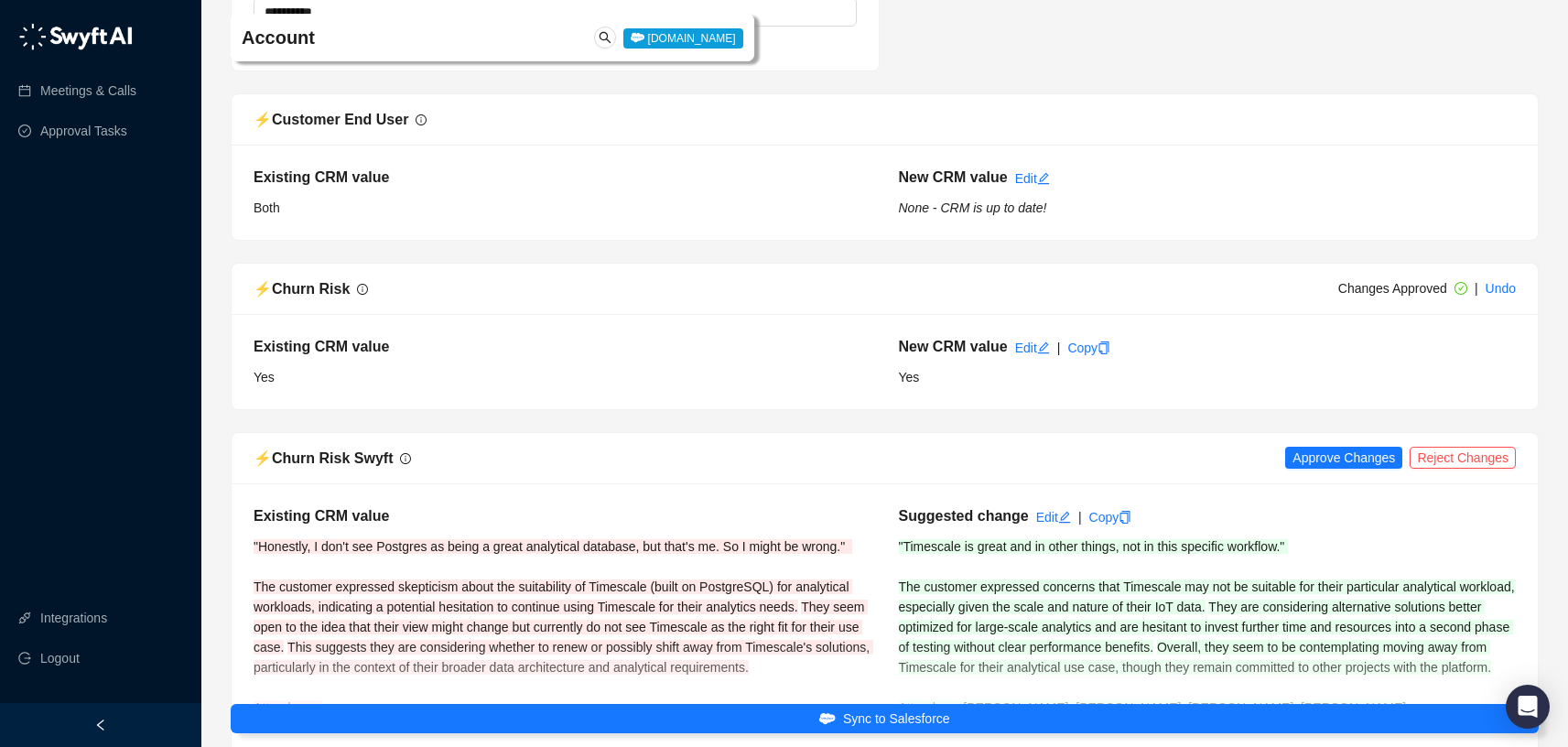
scroll to position [8396, 0]
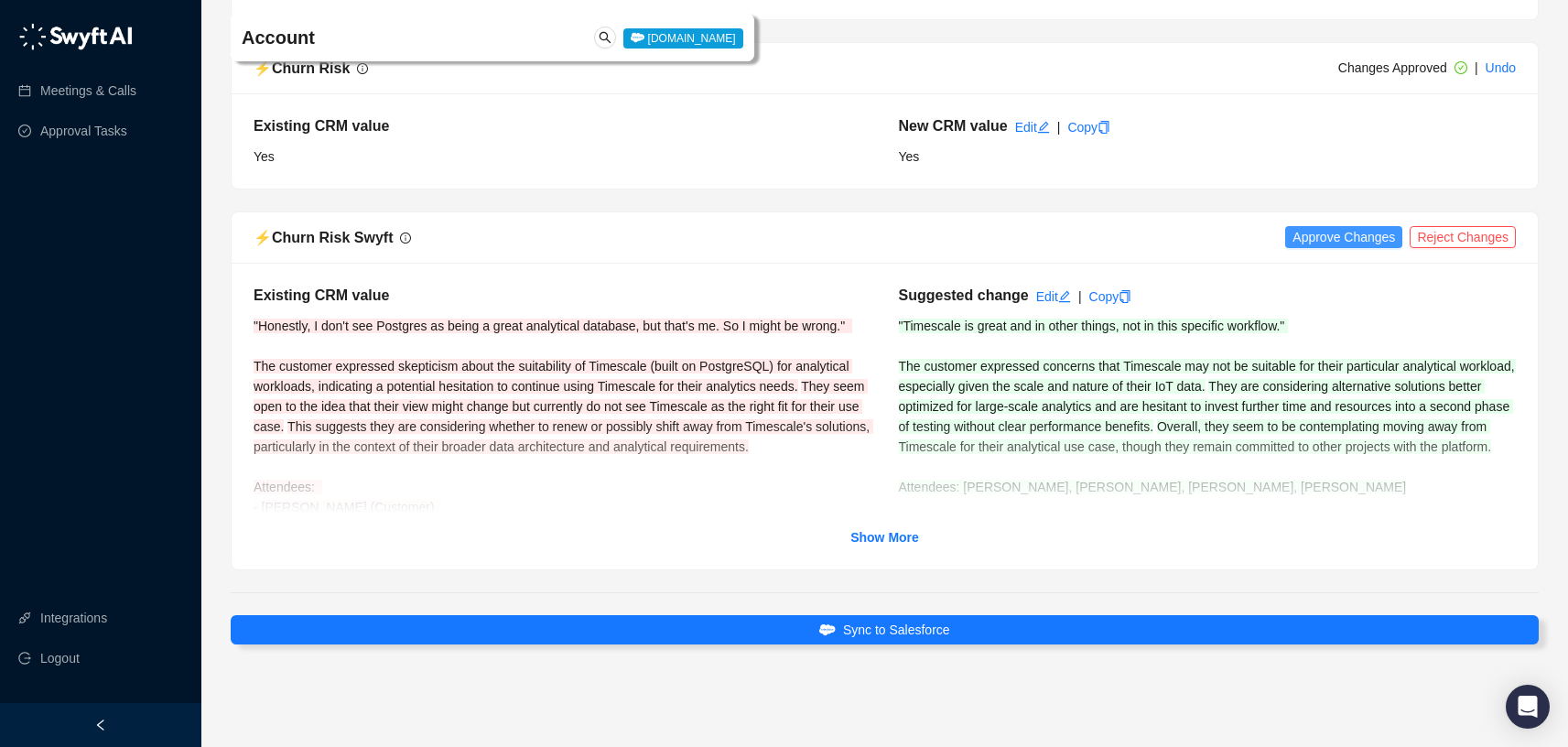
click at [1334, 237] on span "Approve Changes" at bounding box center [1343, 237] width 103 height 20
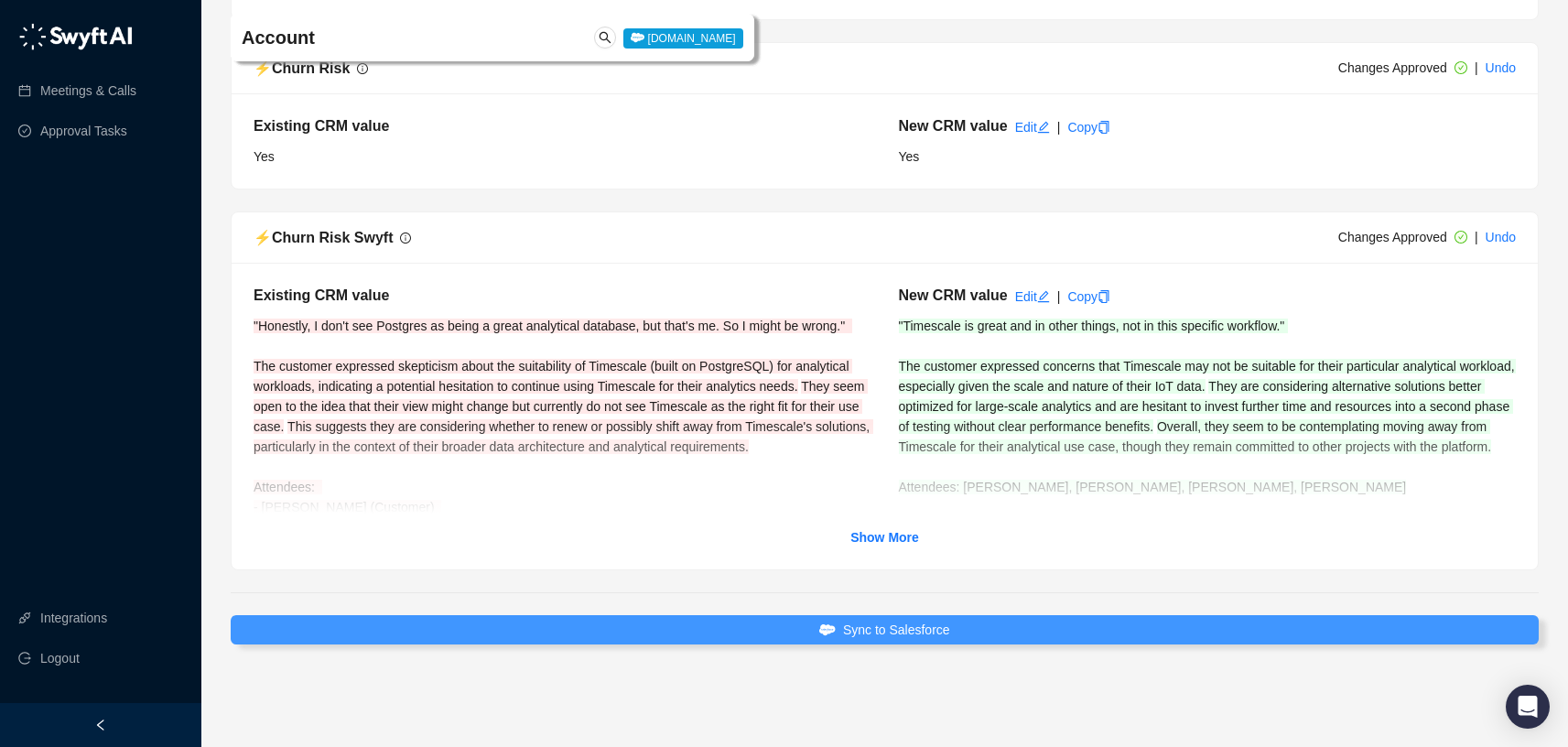
click at [955, 625] on button "Sync to Salesforce" at bounding box center [885, 629] width 1309 height 29
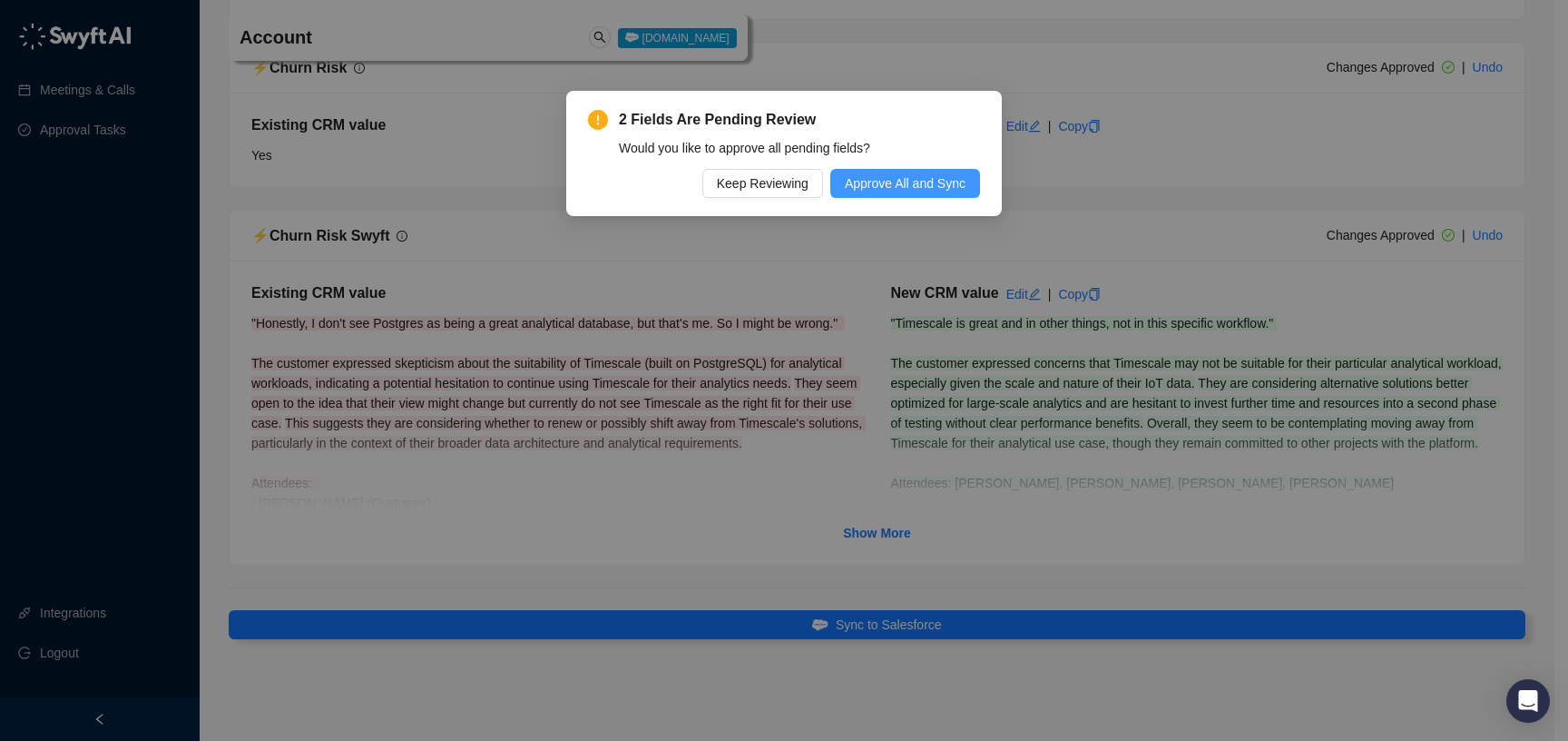
click at [949, 186] on span "Approve All and Sync" at bounding box center [904, 182] width 121 height 20
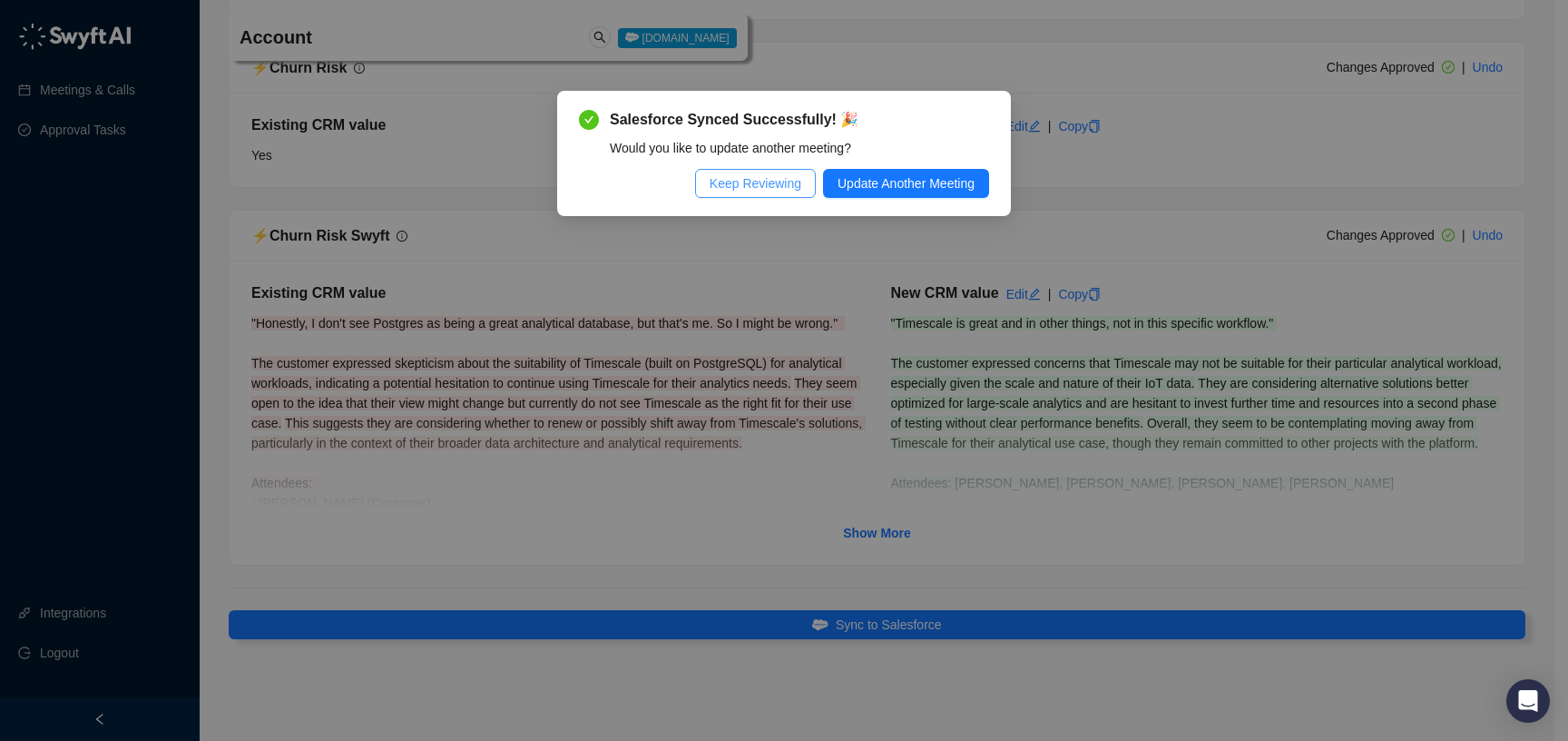
click at [753, 174] on span "Keep Reviewing" at bounding box center [755, 182] width 92 height 20
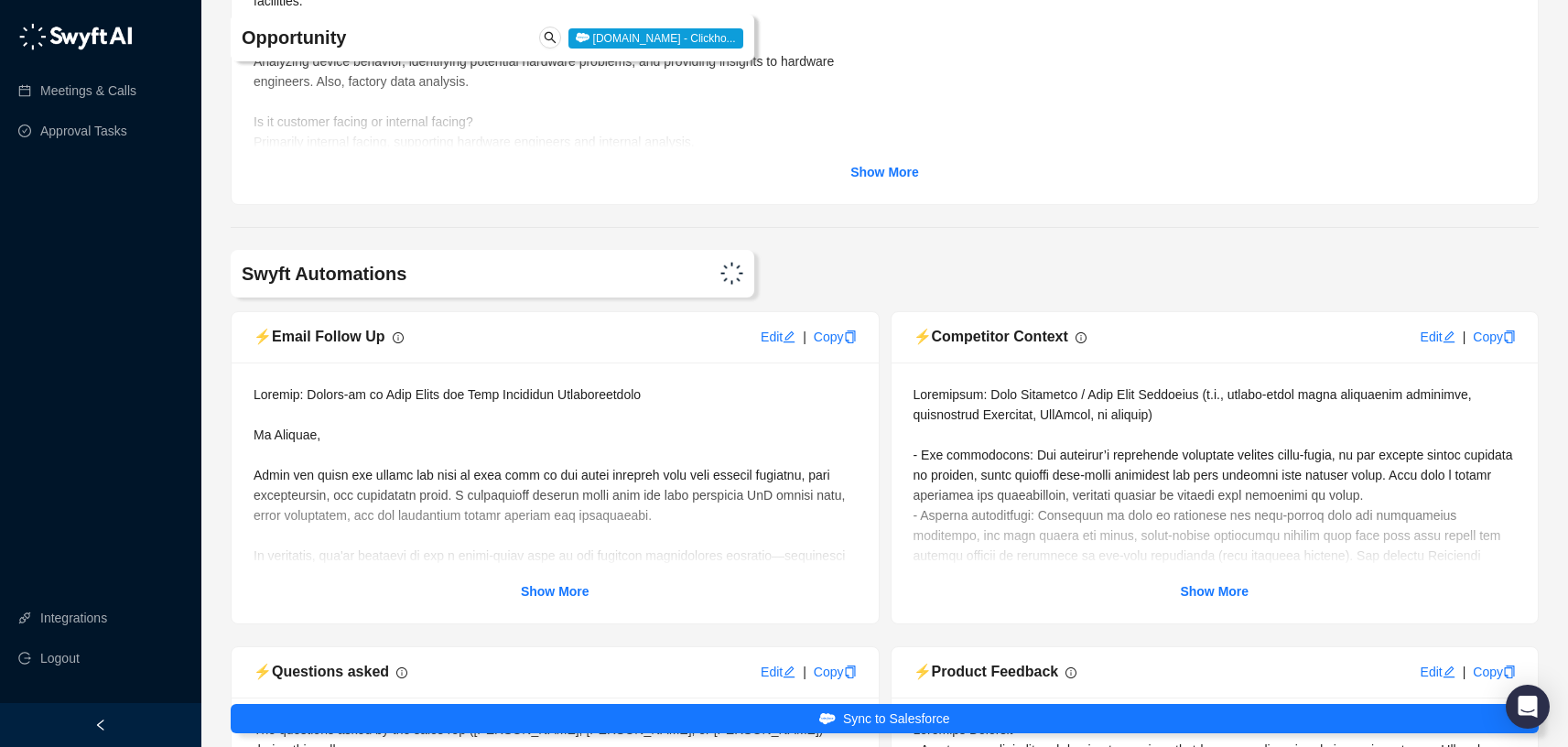
scroll to position [6418, 0]
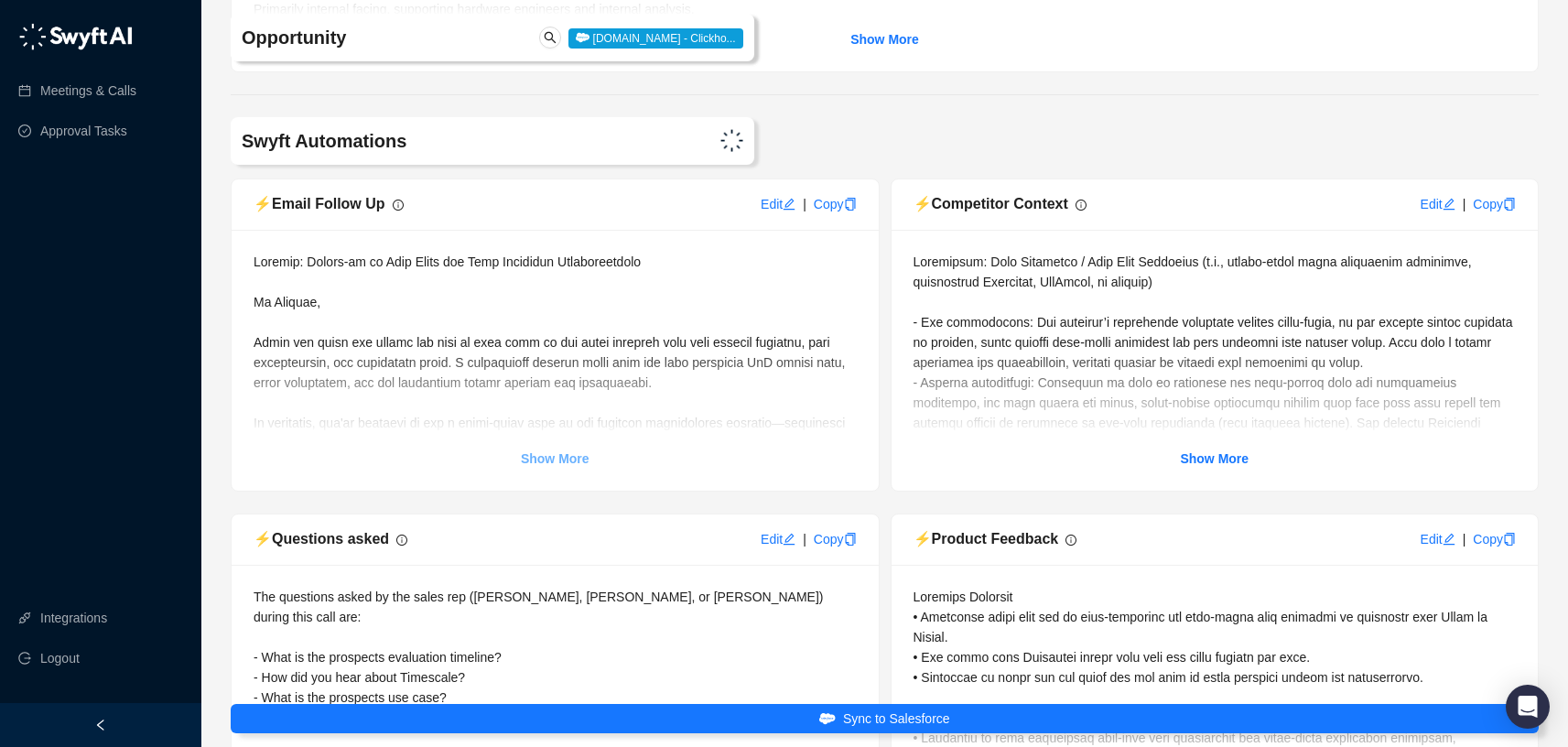
click at [542, 466] on strong "Show More" at bounding box center [555, 458] width 69 height 15
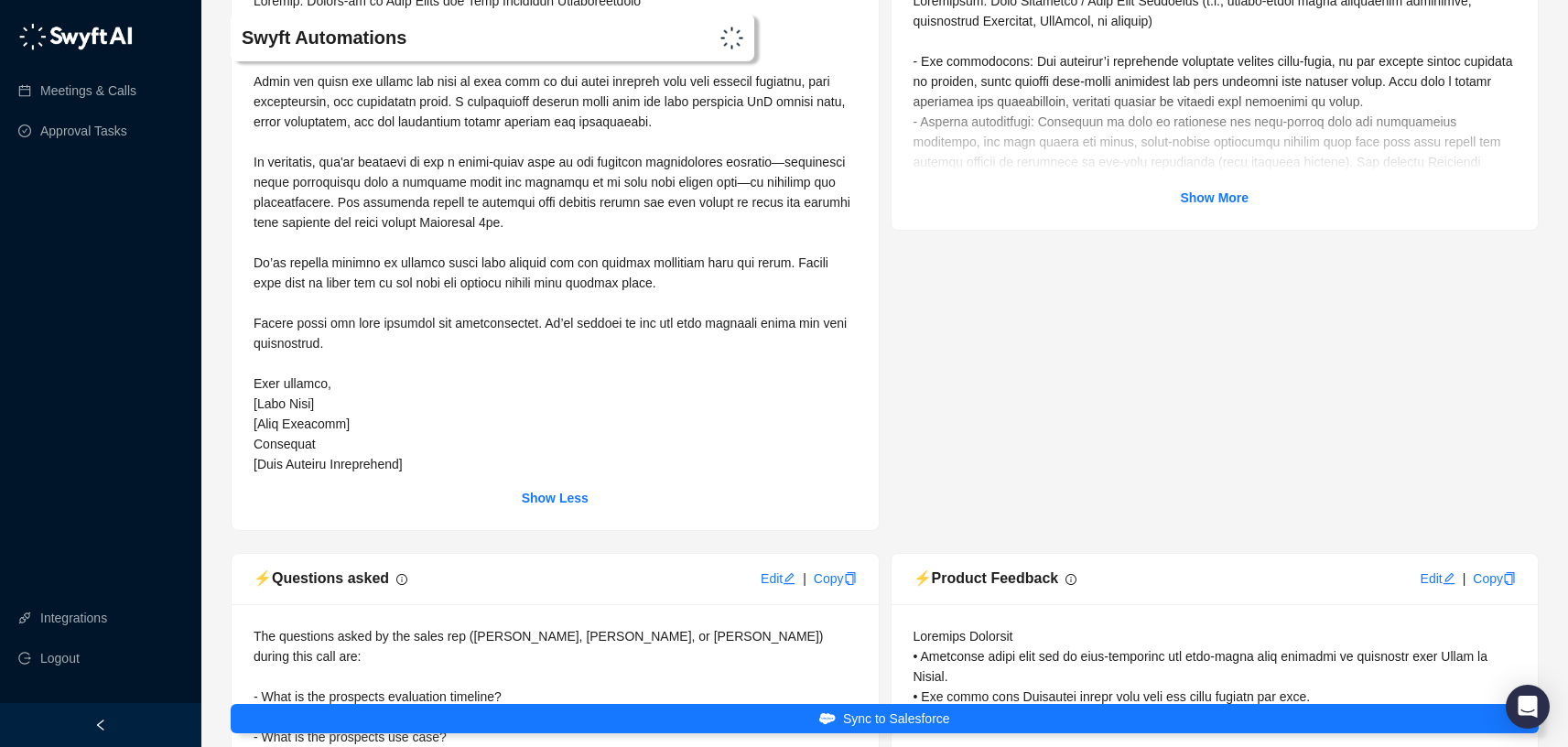
scroll to position [6651, 0]
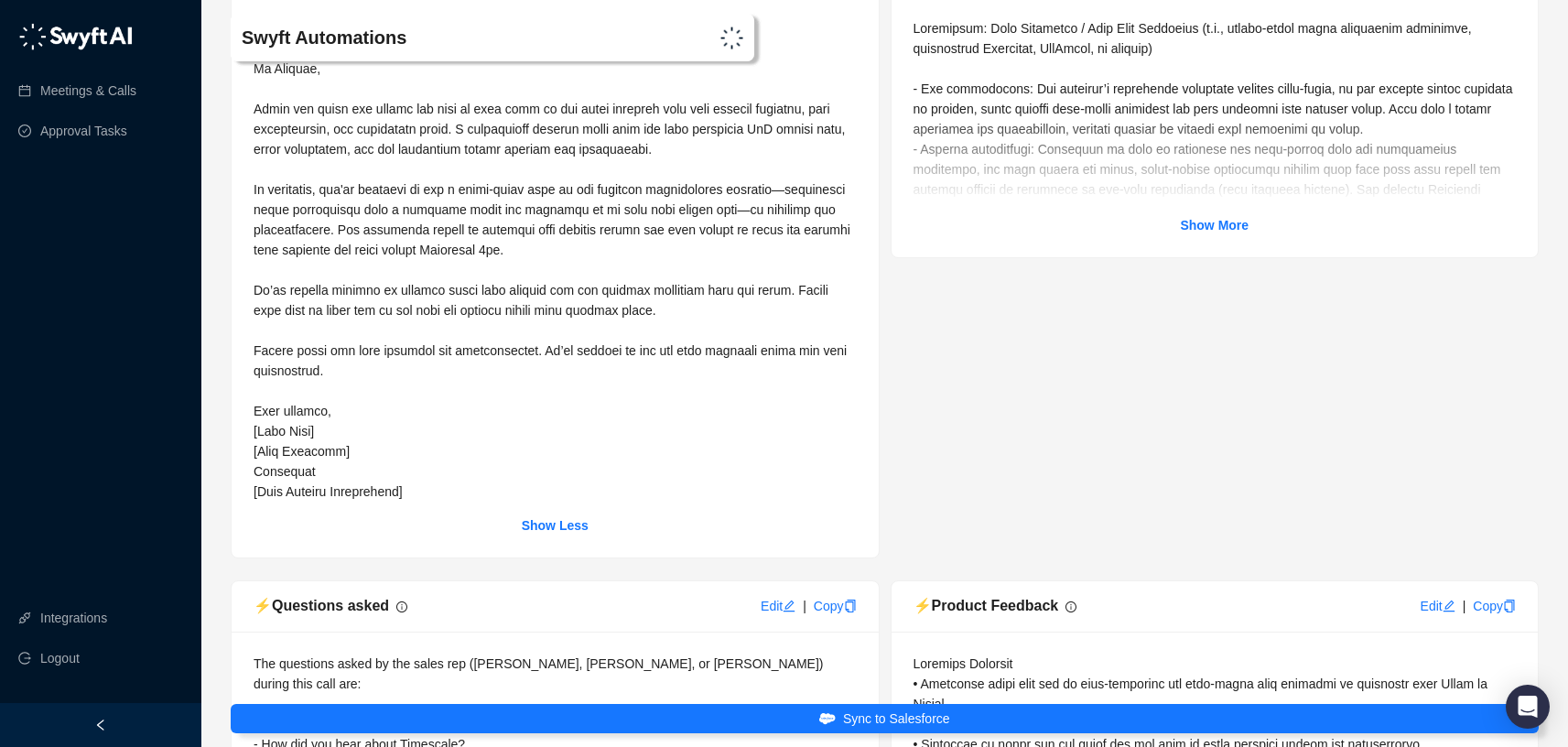
click at [281, 190] on span at bounding box center [554, 259] width 601 height 478
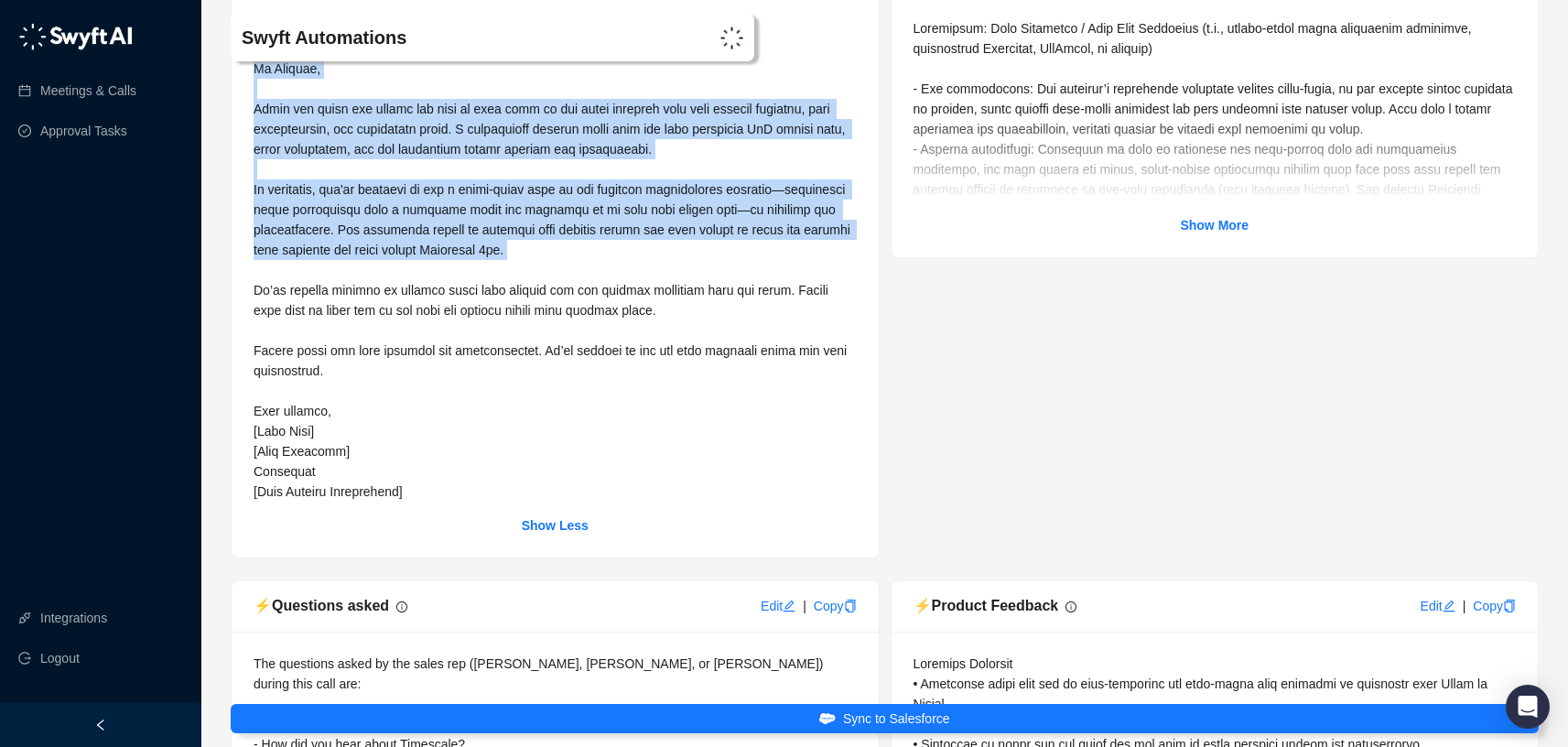
drag, startPoint x: 255, startPoint y: 108, endPoint x: 395, endPoint y: 307, distance: 243.3
click at [395, 307] on div at bounding box center [556, 259] width 604 height 483
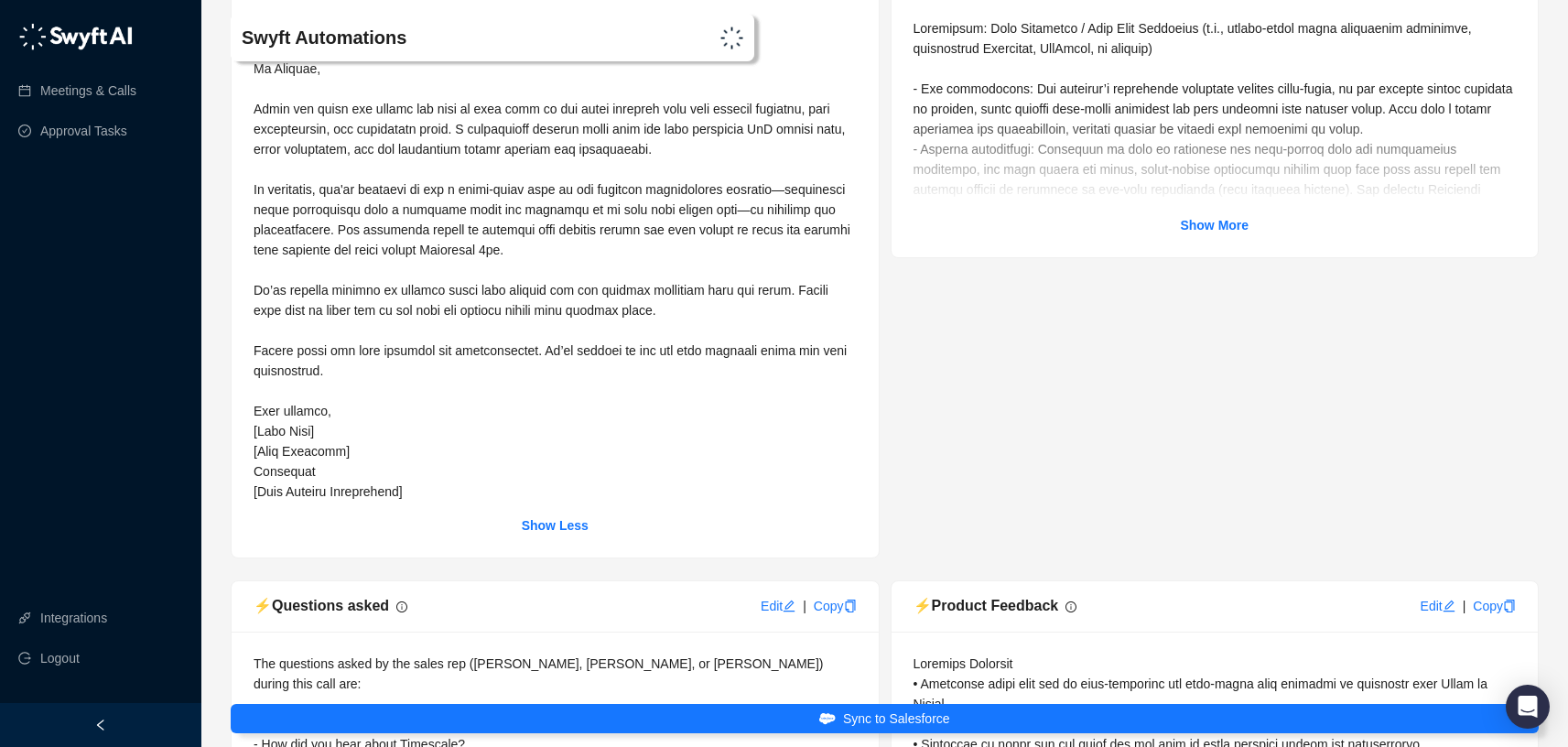
click at [388, 290] on span at bounding box center [554, 259] width 601 height 478
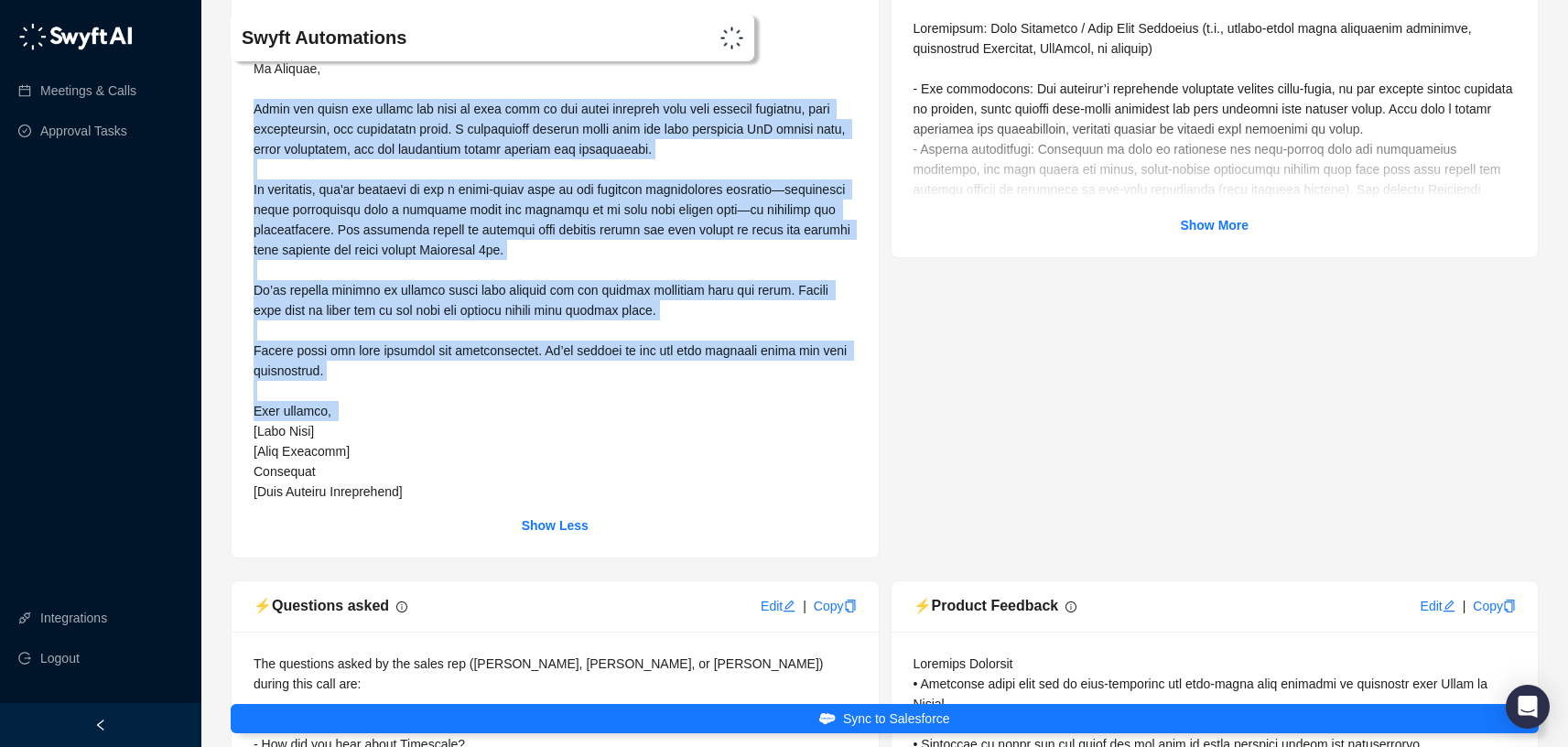
drag, startPoint x: 254, startPoint y: 148, endPoint x: 449, endPoint y: 450, distance: 359.5
click at [449, 450] on div "Show Less" at bounding box center [556, 276] width 647 height 561
copy span "Thank you again for taking the time to meet with us and share insights into you…"
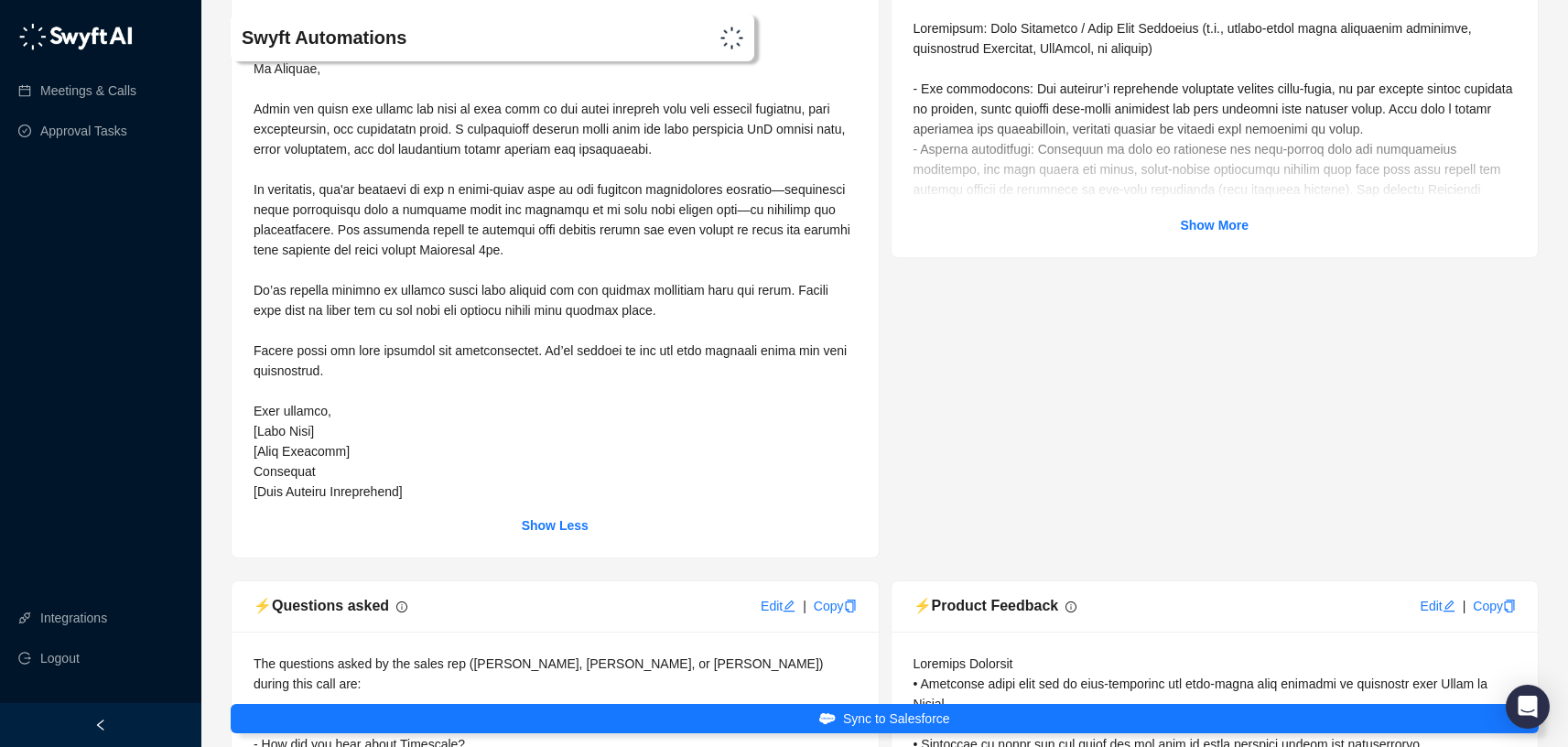
click at [371, 270] on span at bounding box center [554, 259] width 601 height 478
type textarea "**********"
